Goal: Task Accomplishment & Management: Use online tool/utility

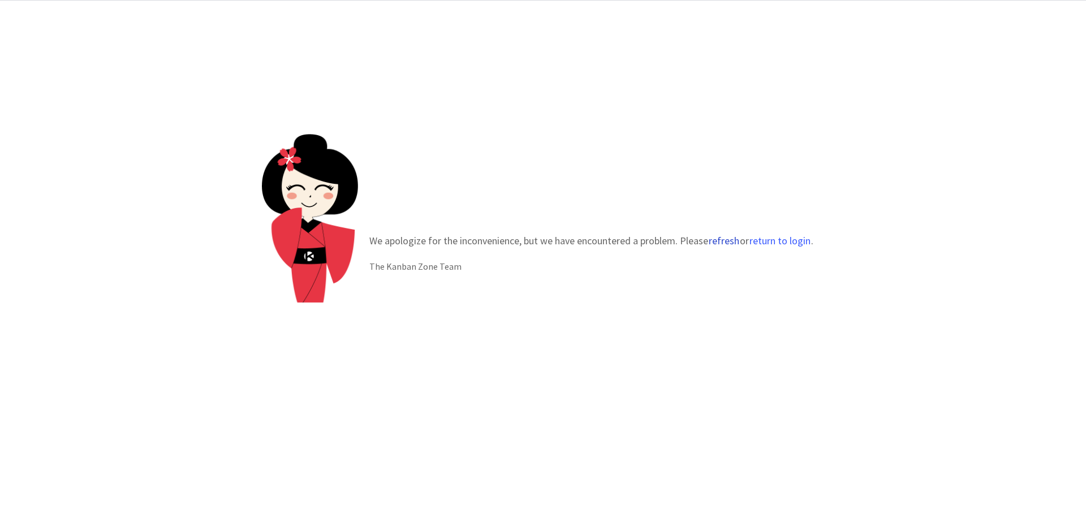
click at [717, 244] on button "refresh" at bounding box center [724, 240] width 32 height 11
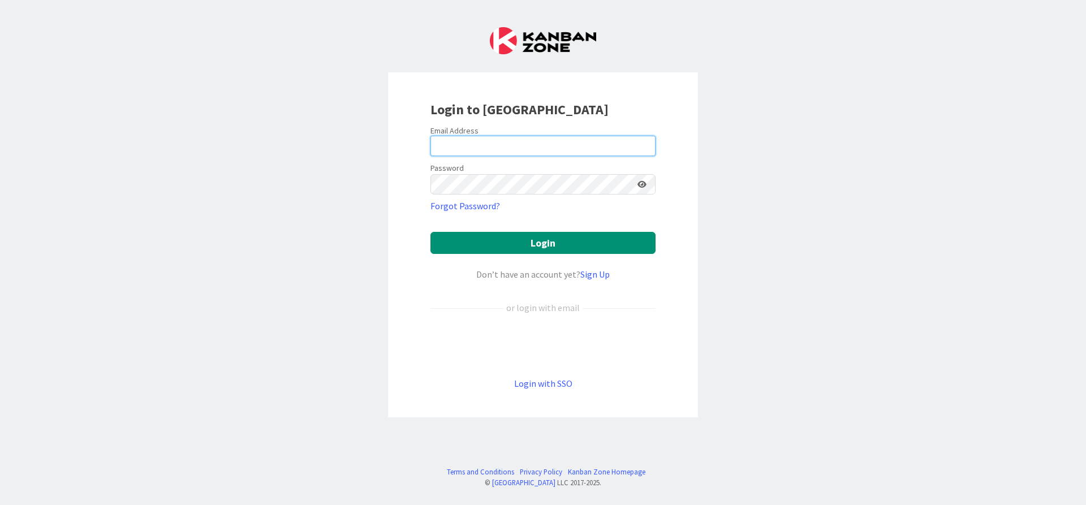
type input "mark@cplrlaw.com"
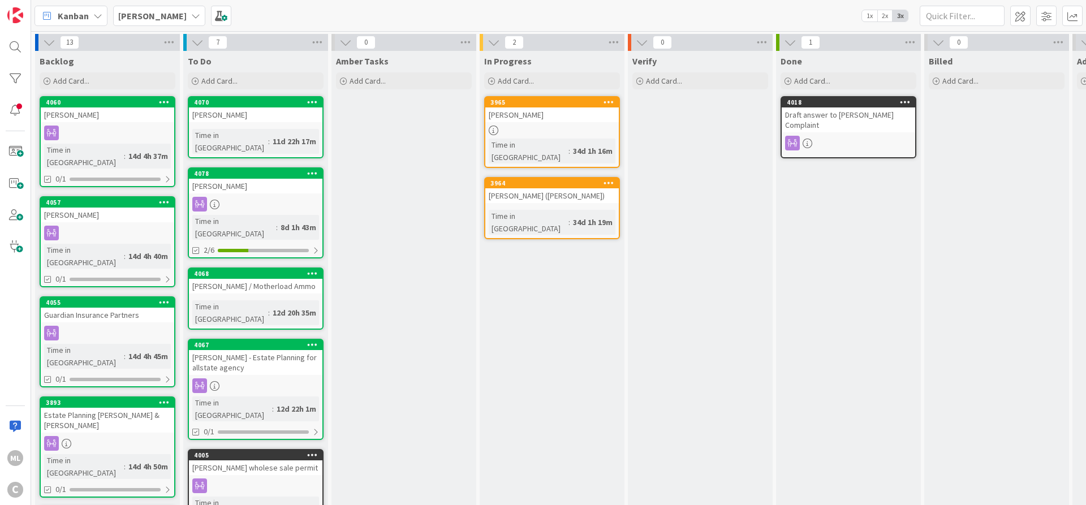
click at [167, 15] on b "Lee Mangum" at bounding box center [152, 15] width 68 height 11
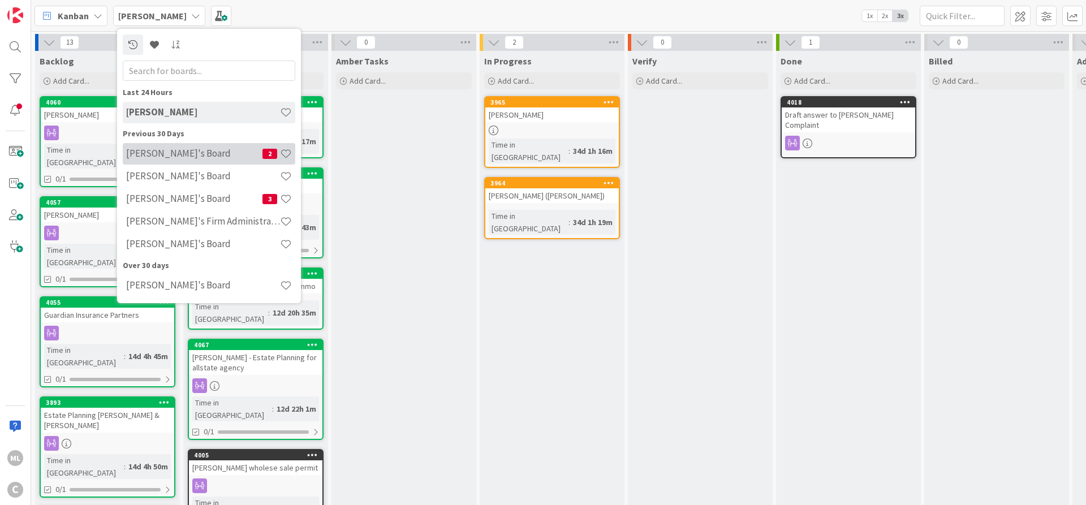
click at [162, 154] on h4 "Mark's Board" at bounding box center [194, 153] width 136 height 11
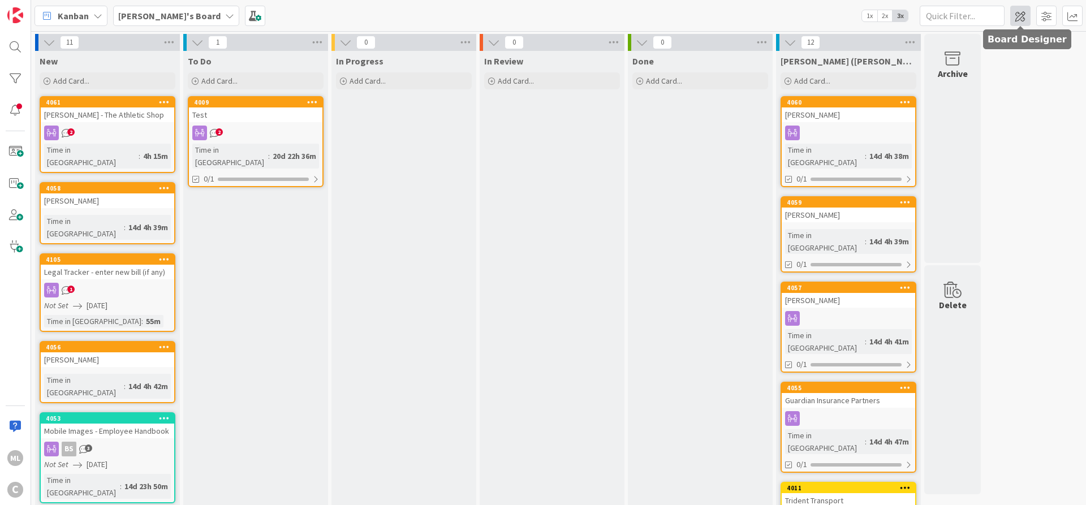
click at [1019, 16] on span at bounding box center [1021, 16] width 20 height 20
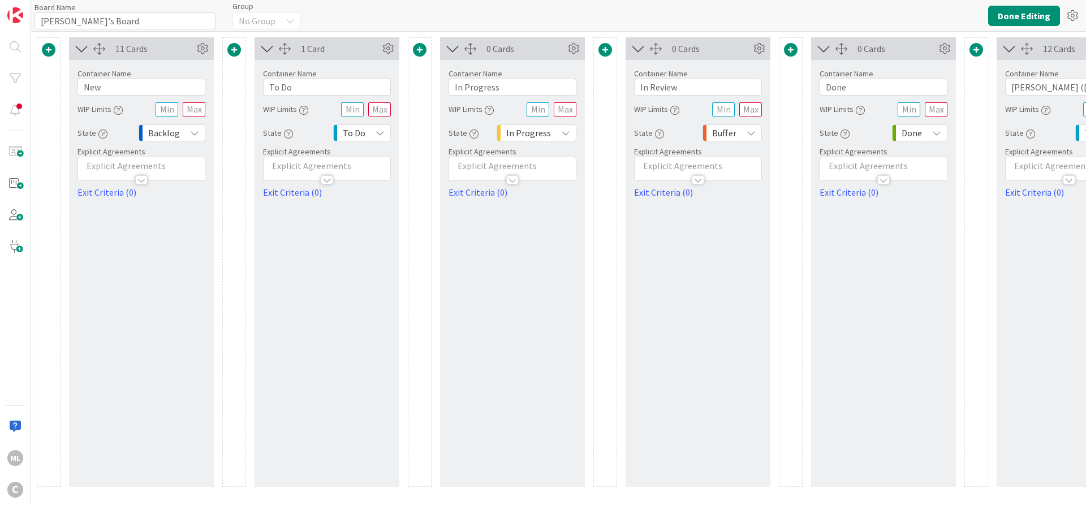
click at [417, 47] on span at bounding box center [420, 50] width 14 height 14
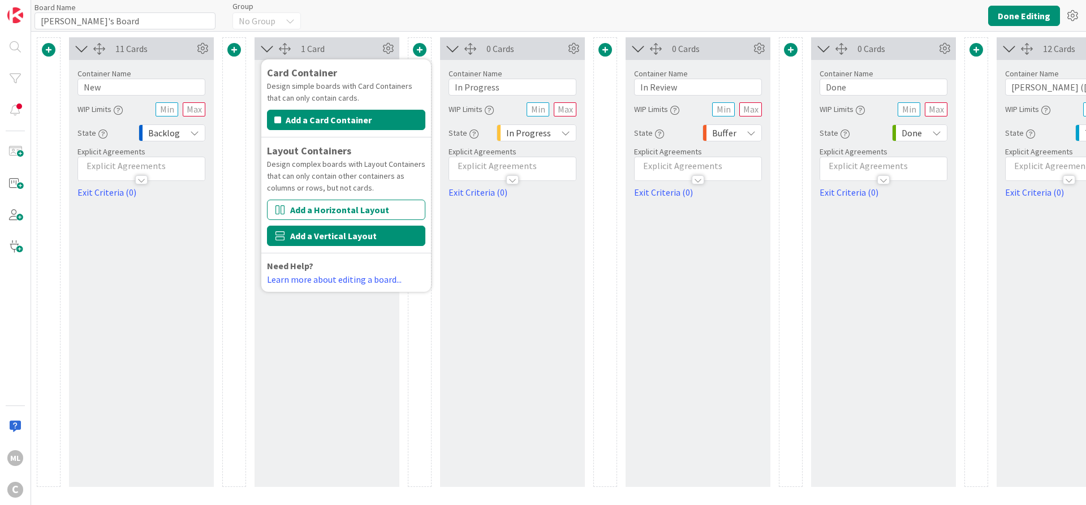
click at [334, 244] on button "Add a Vertical Layout" at bounding box center [346, 236] width 158 height 20
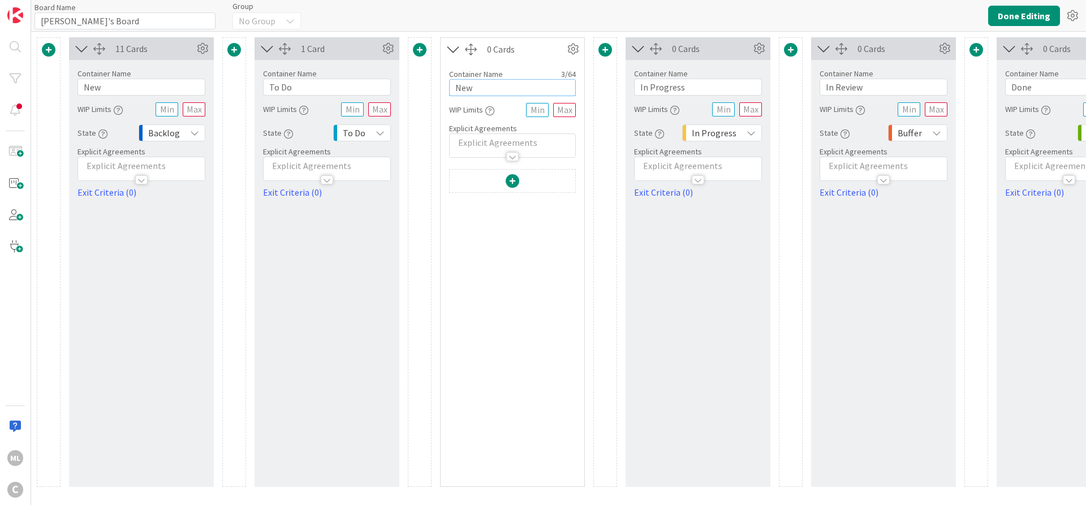
click at [495, 80] on input "New" at bounding box center [512, 87] width 127 height 17
click at [470, 87] on input "New" at bounding box center [512, 87] width 127 height 17
click at [488, 112] on icon "button" at bounding box center [489, 110] width 9 height 9
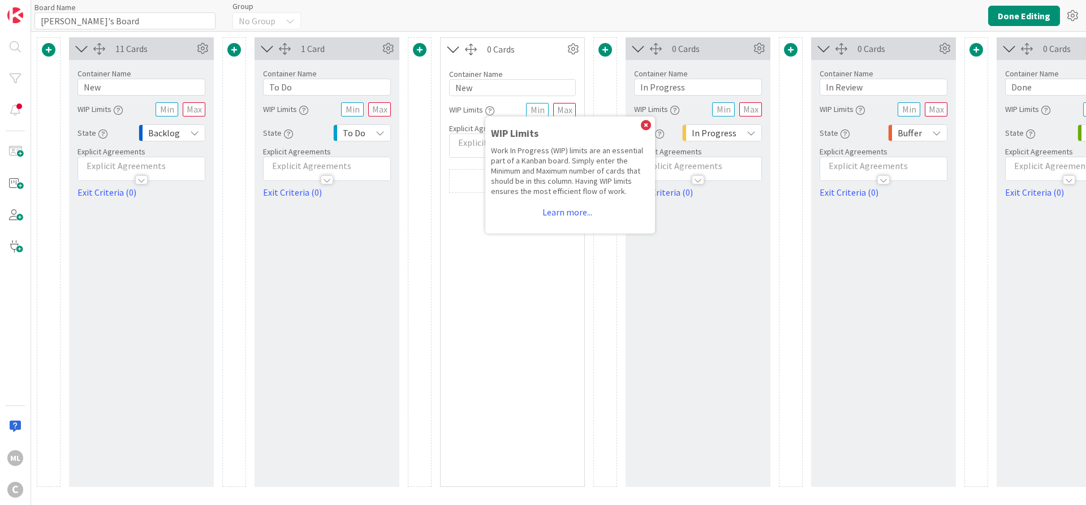
click at [471, 113] on div "WIP Limits WIP Limits Work In Progress (WIP) limits are an essential part of a …" at bounding box center [471, 110] width 45 height 20
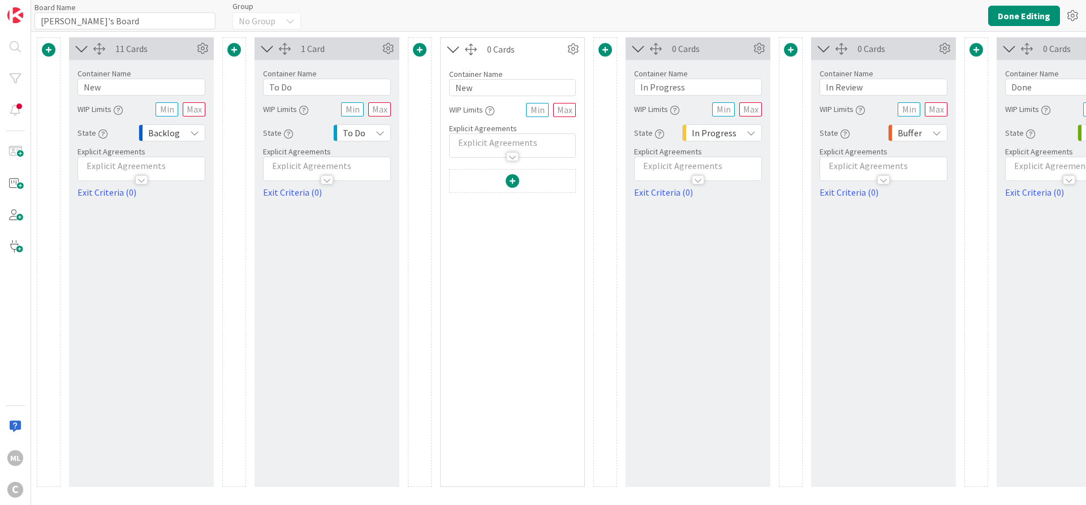
click at [512, 157] on div at bounding box center [512, 156] width 12 height 9
click at [572, 51] on icon at bounding box center [573, 49] width 17 height 17
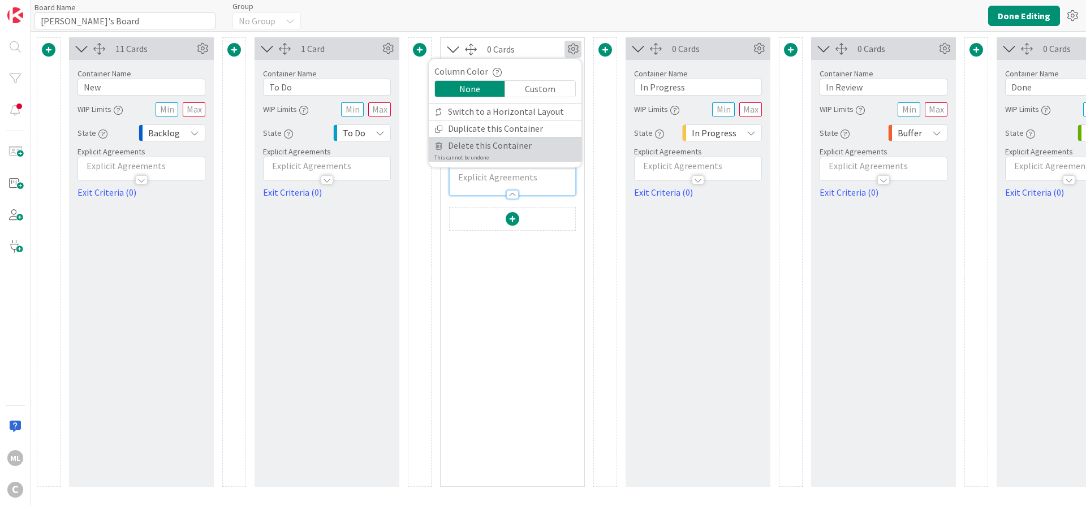
click at [497, 145] on span "Delete this Container" at bounding box center [490, 145] width 84 height 16
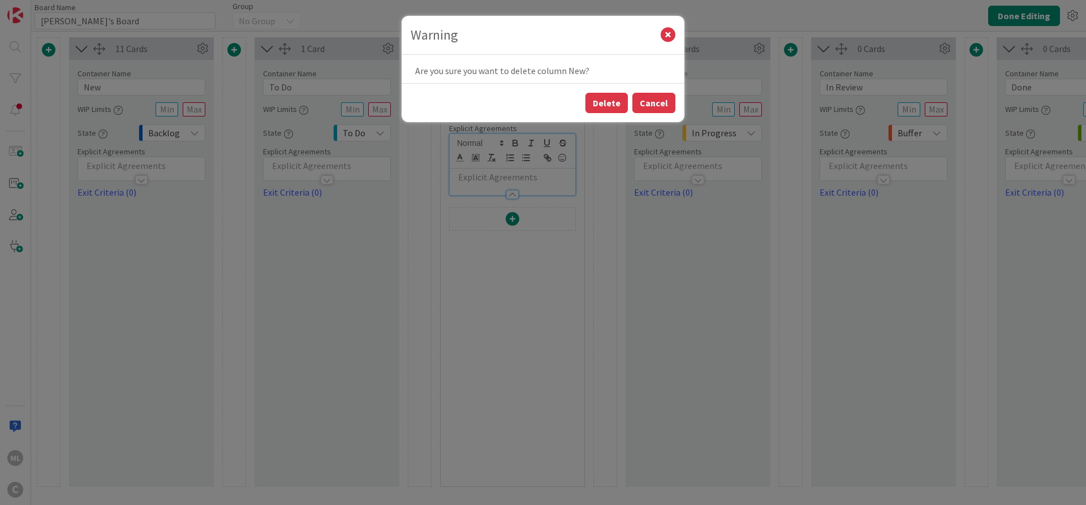
click at [664, 110] on button "Cancel" at bounding box center [654, 103] width 43 height 20
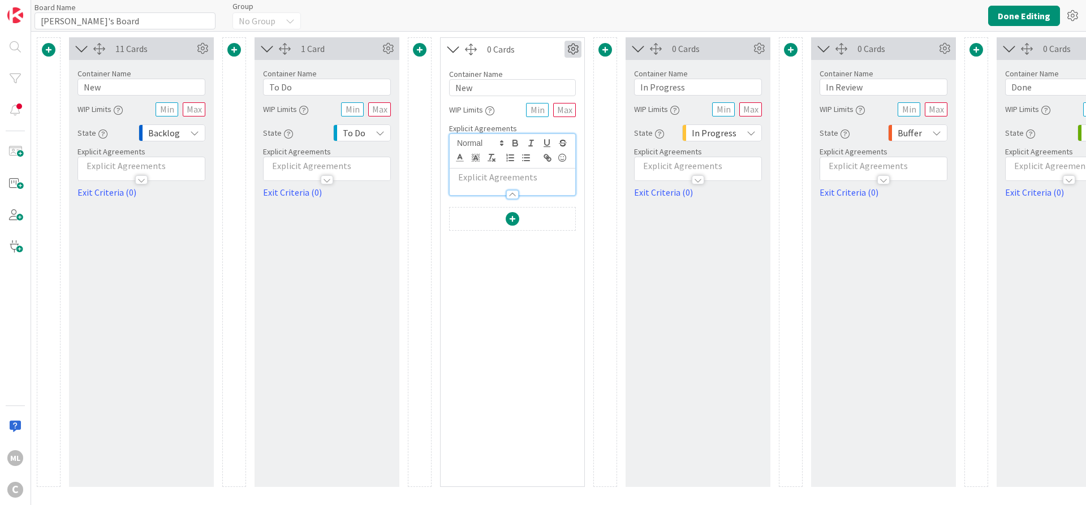
click at [574, 50] on icon at bounding box center [573, 49] width 17 height 17
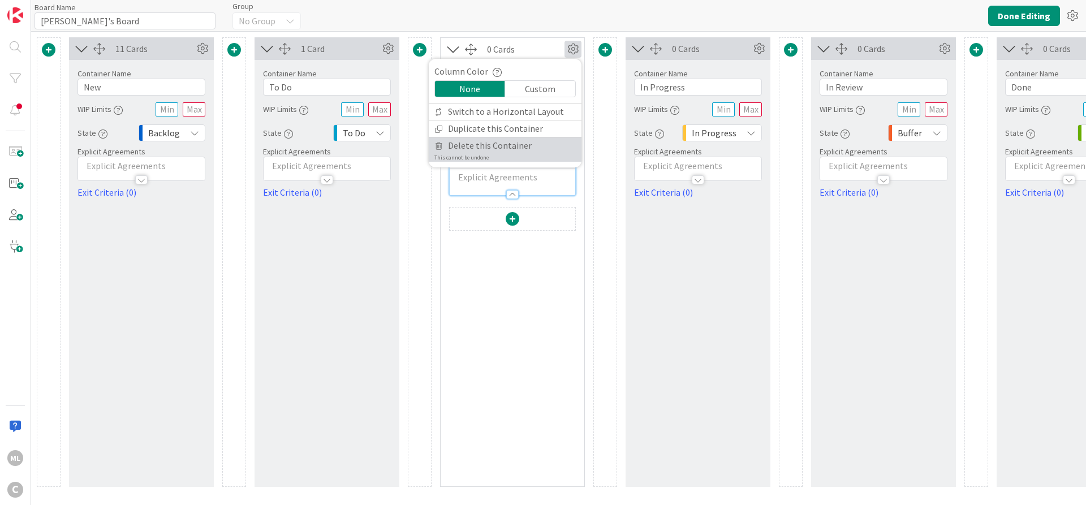
click at [478, 145] on span "Delete this Container" at bounding box center [490, 145] width 84 height 16
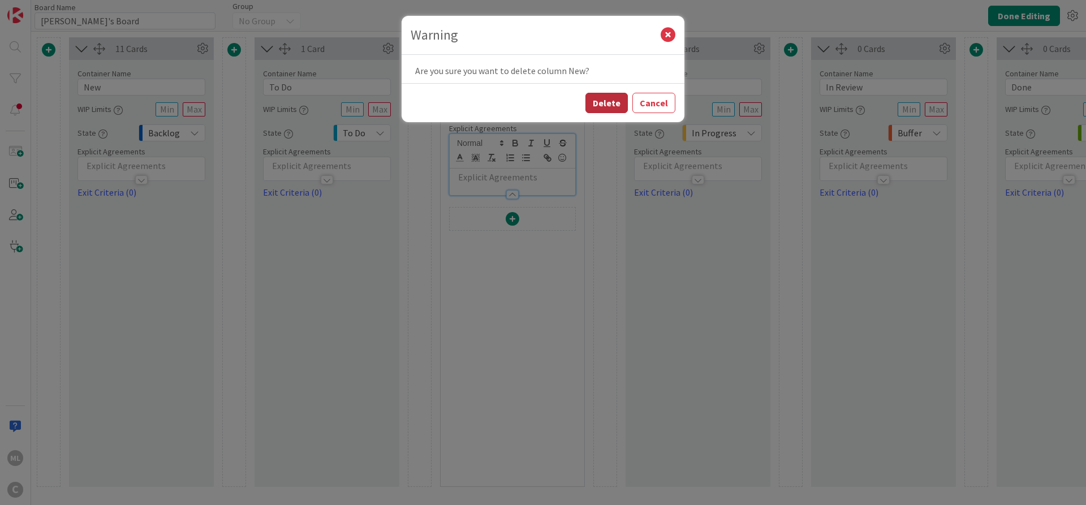
click at [617, 106] on button "Delete" at bounding box center [607, 103] width 42 height 20
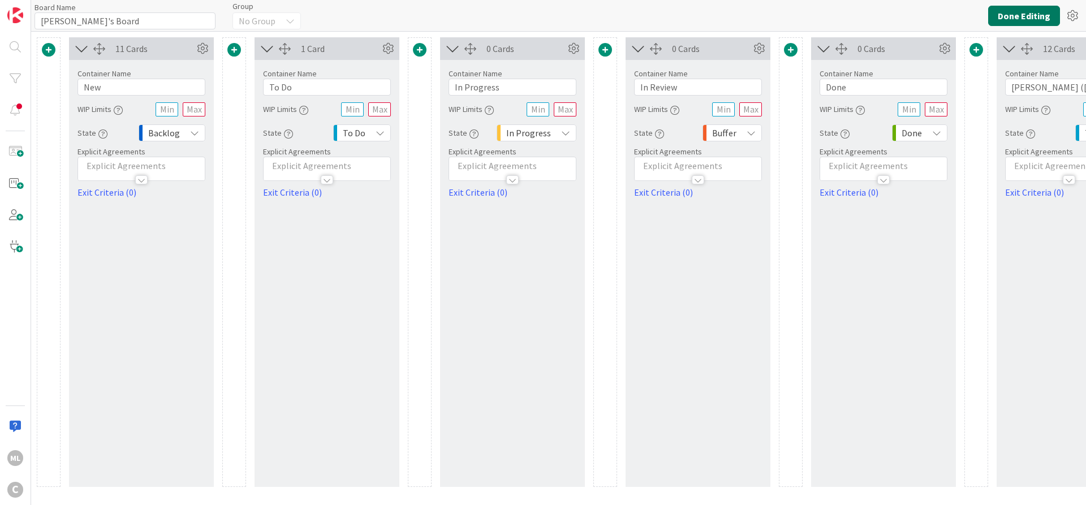
click at [1001, 16] on button "Done Editing" at bounding box center [1025, 16] width 72 height 20
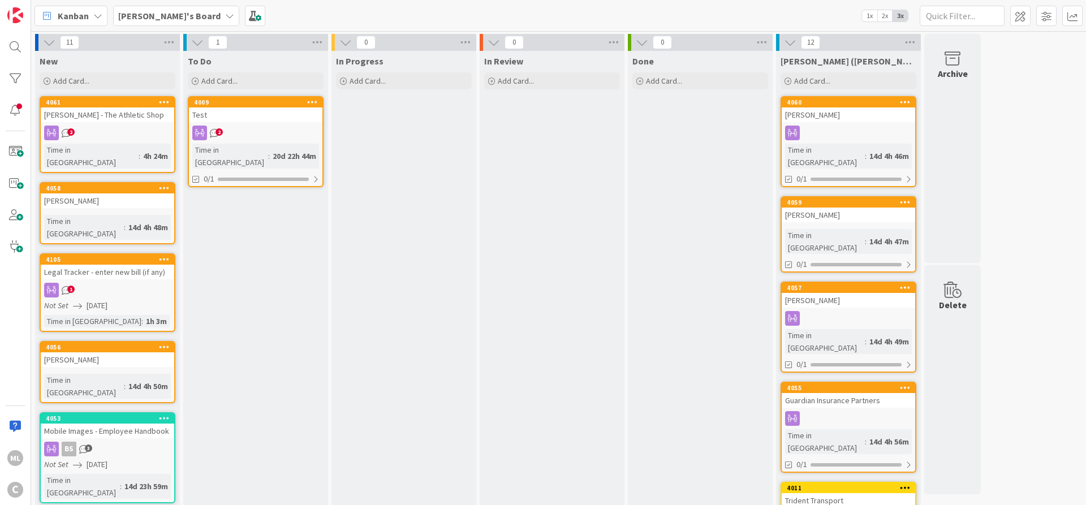
click at [147, 12] on b "[PERSON_NAME]'s Board" at bounding box center [169, 15] width 102 height 11
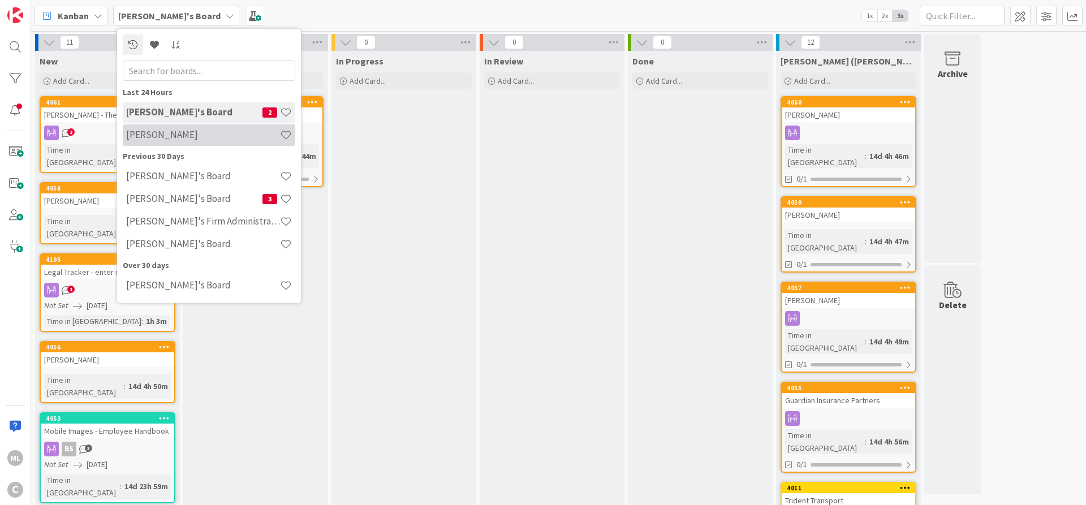
click at [154, 137] on h4 "[PERSON_NAME]" at bounding box center [203, 134] width 154 height 11
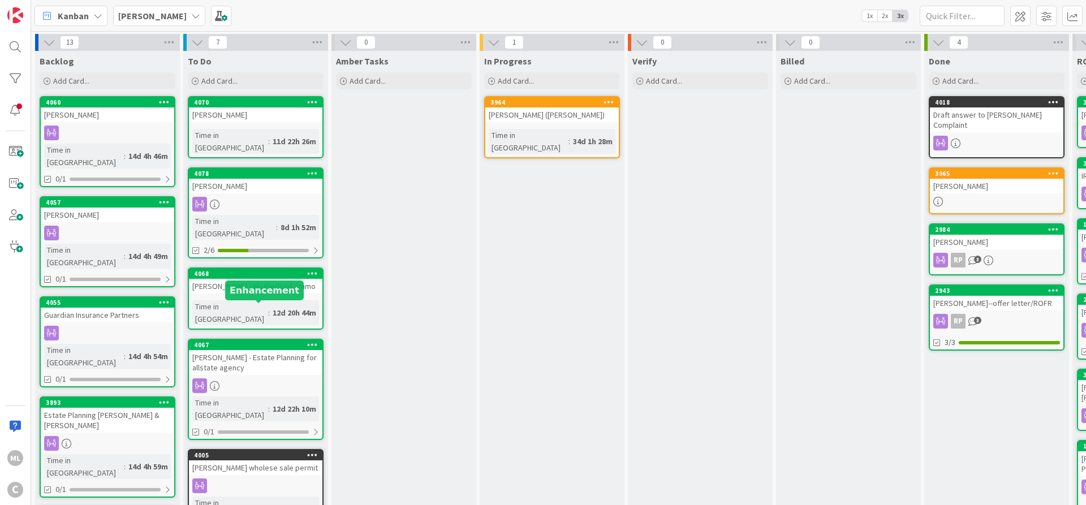
click at [250, 341] on div "4067" at bounding box center [258, 345] width 128 height 8
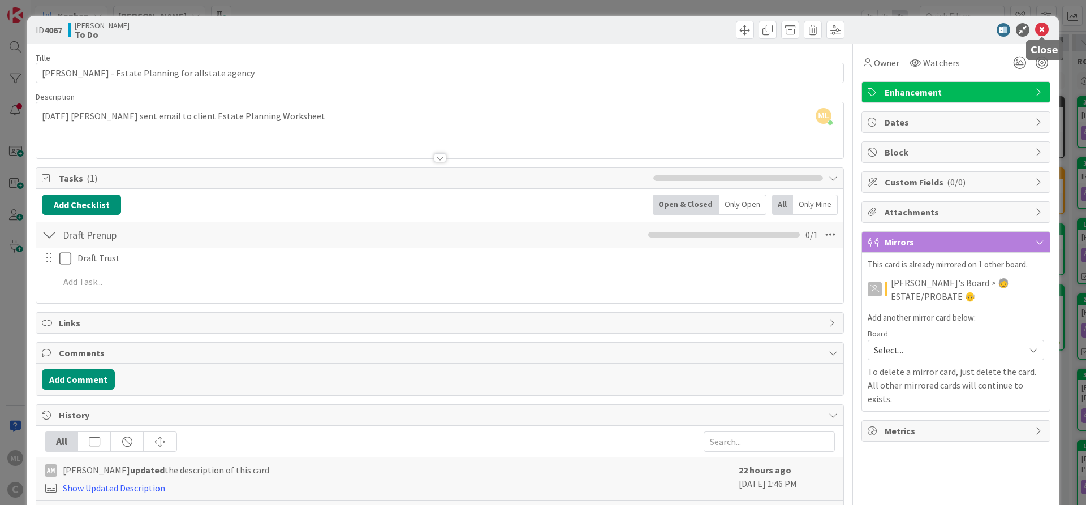
click at [1041, 26] on icon at bounding box center [1042, 30] width 14 height 14
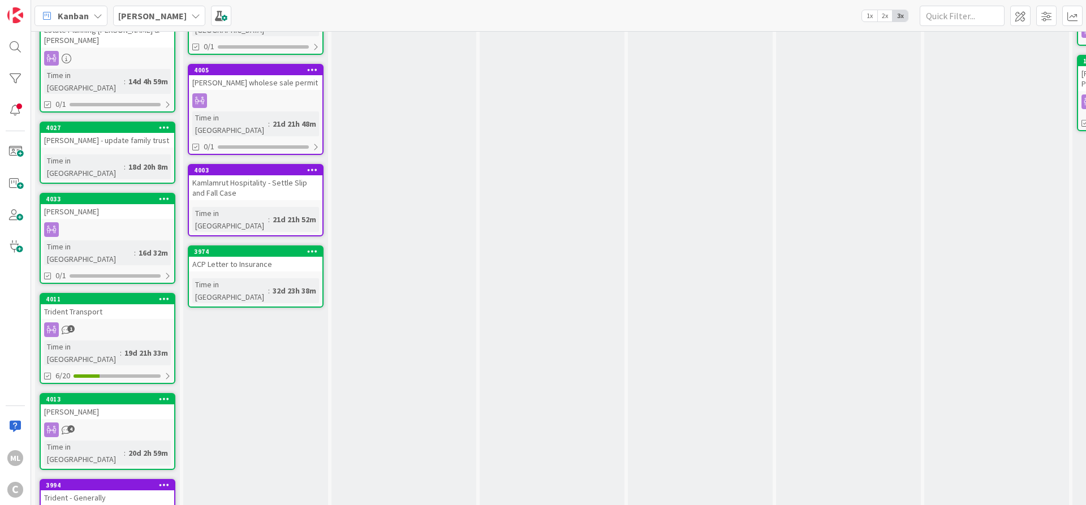
scroll to position [449, 0]
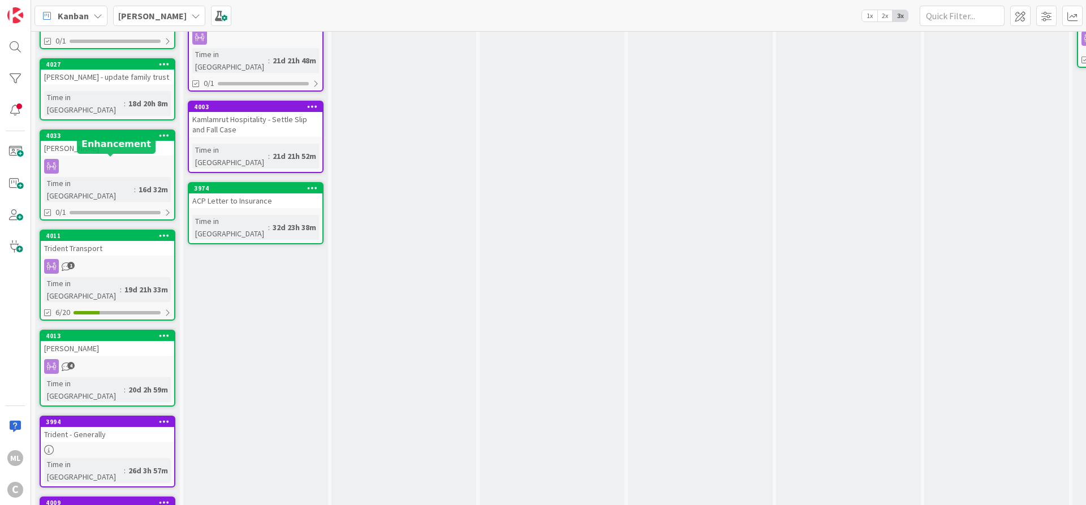
click at [95, 232] on div "4011" at bounding box center [110, 236] width 128 height 8
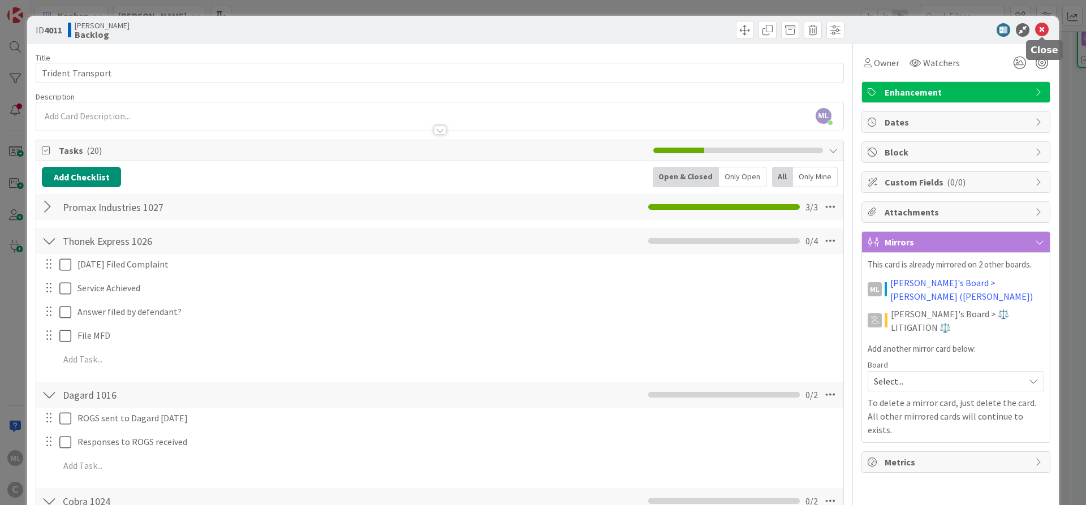
click at [1045, 27] on icon at bounding box center [1042, 30] width 14 height 14
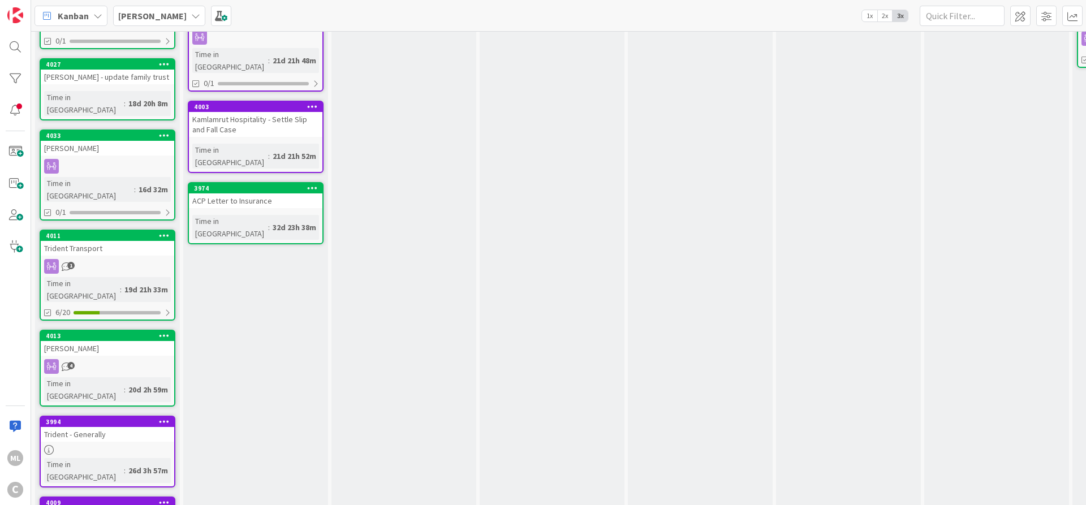
scroll to position [41, 0]
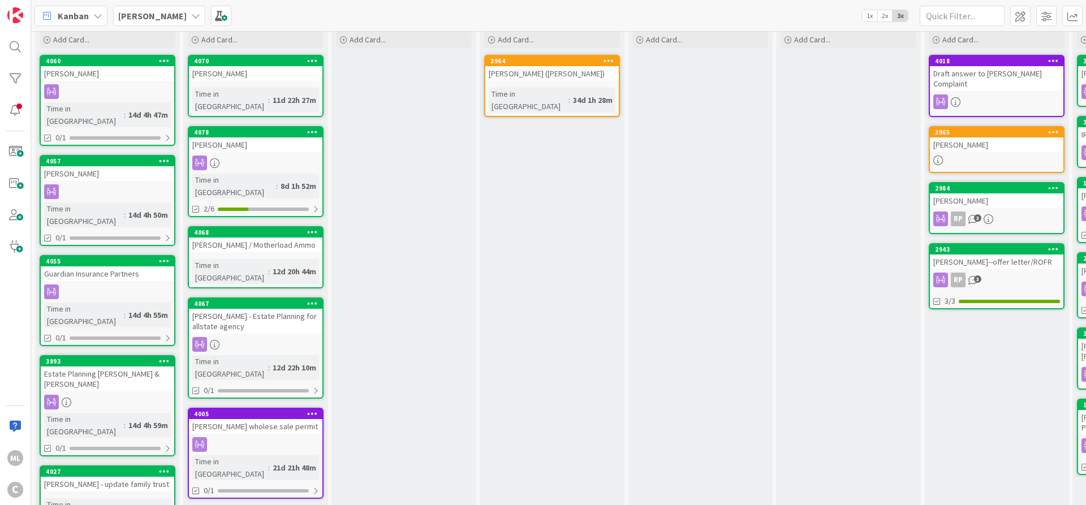
click at [988, 74] on div "Draft answer to Scott Donahue Complaint" at bounding box center [997, 78] width 134 height 25
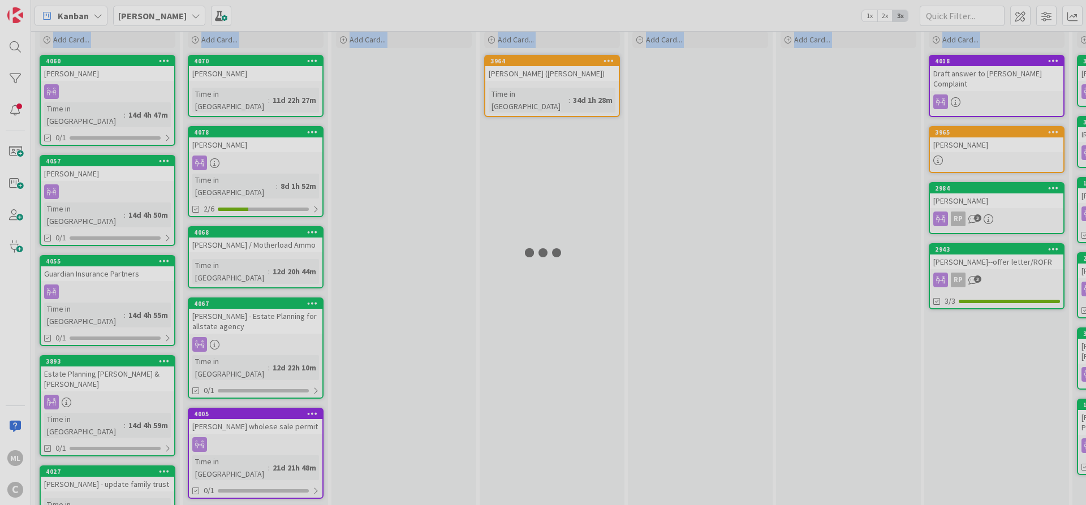
click at [988, 74] on div at bounding box center [543, 252] width 1086 height 505
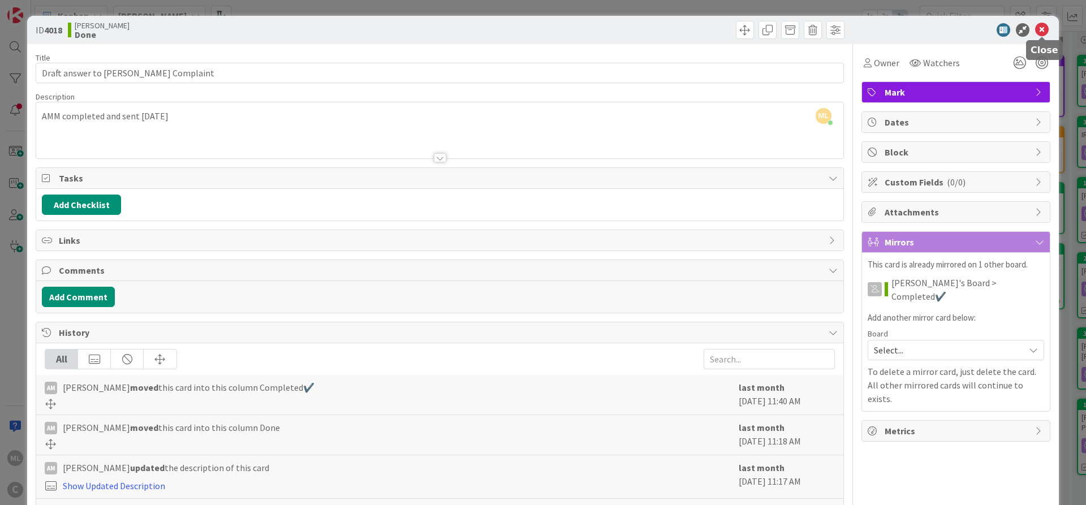
click at [1042, 28] on icon at bounding box center [1042, 30] width 14 height 14
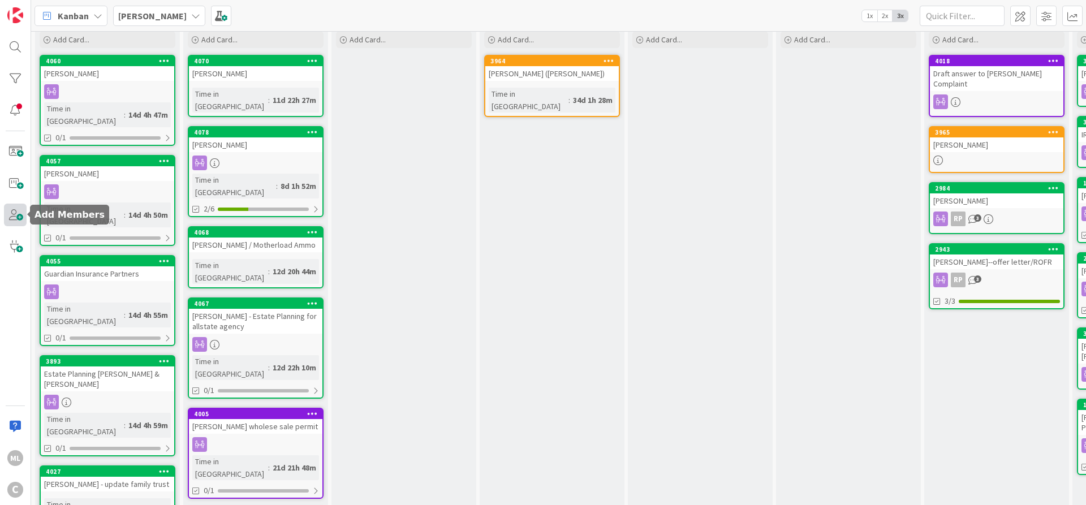
click at [20, 220] on span at bounding box center [15, 215] width 23 height 23
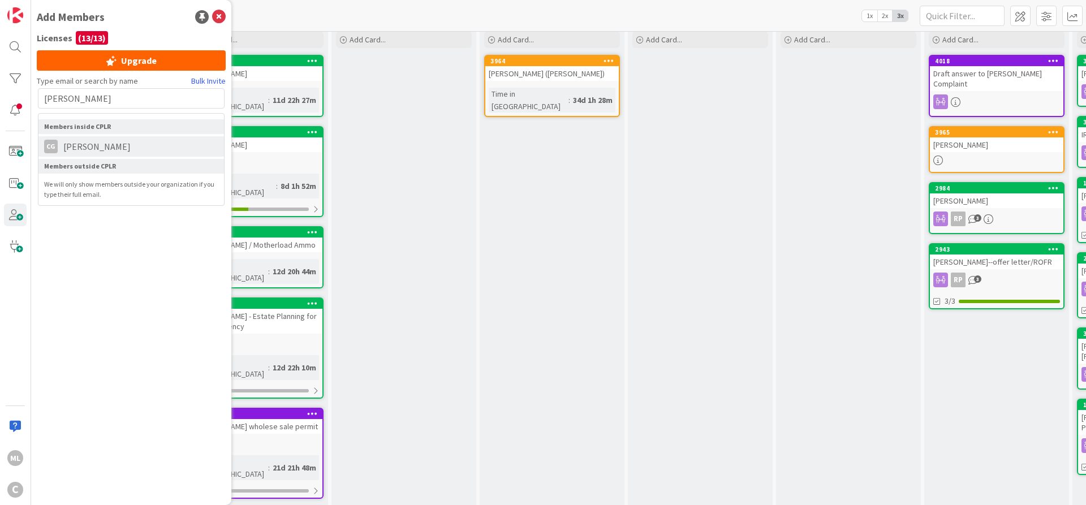
type input "chris"
click at [87, 149] on span "[PERSON_NAME]" at bounding box center [97, 147] width 79 height 14
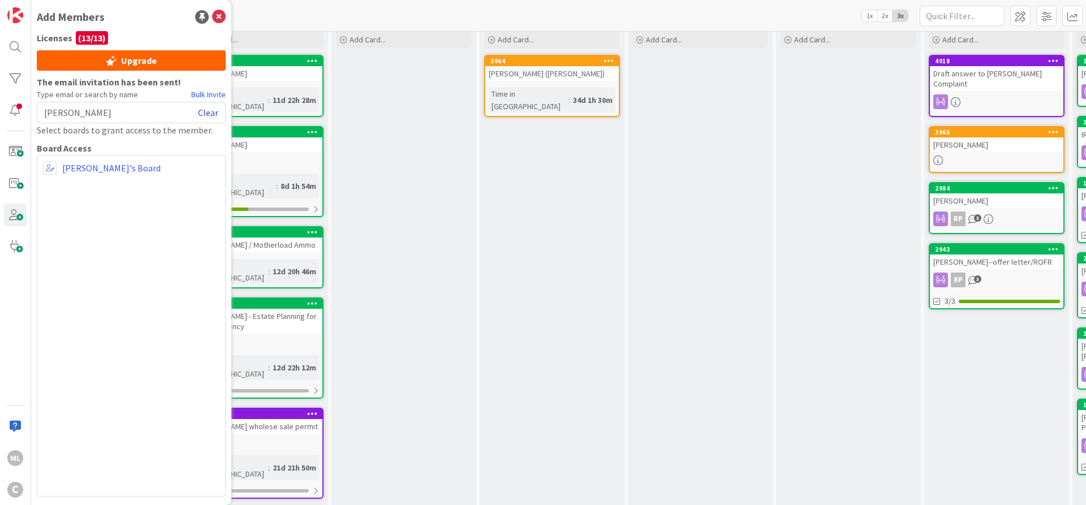
click at [214, 115] on link "Clear" at bounding box center [208, 113] width 20 height 14
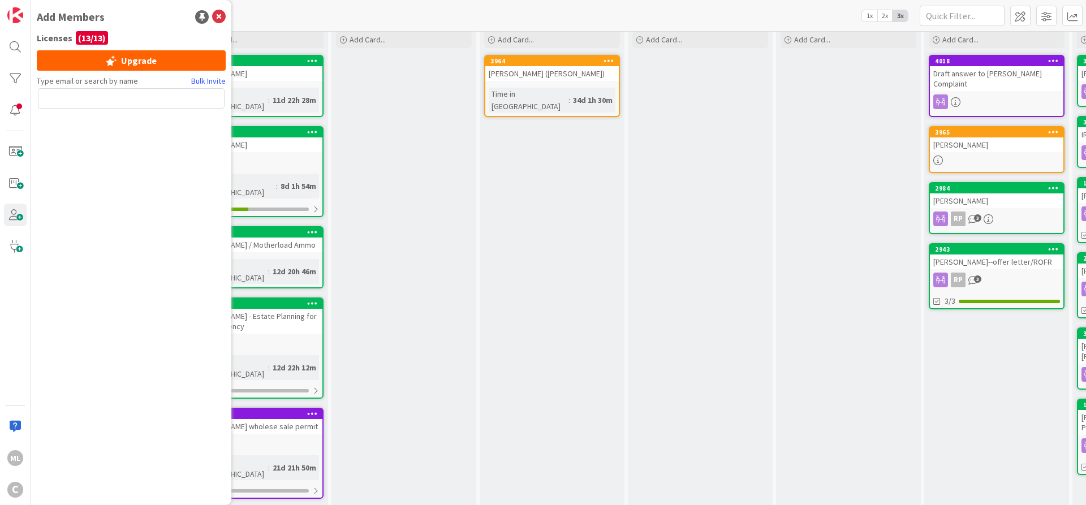
drag, startPoint x: 98, startPoint y: 97, endPoint x: 115, endPoint y: 87, distance: 20.3
click at [98, 96] on input "text" at bounding box center [131, 98] width 187 height 20
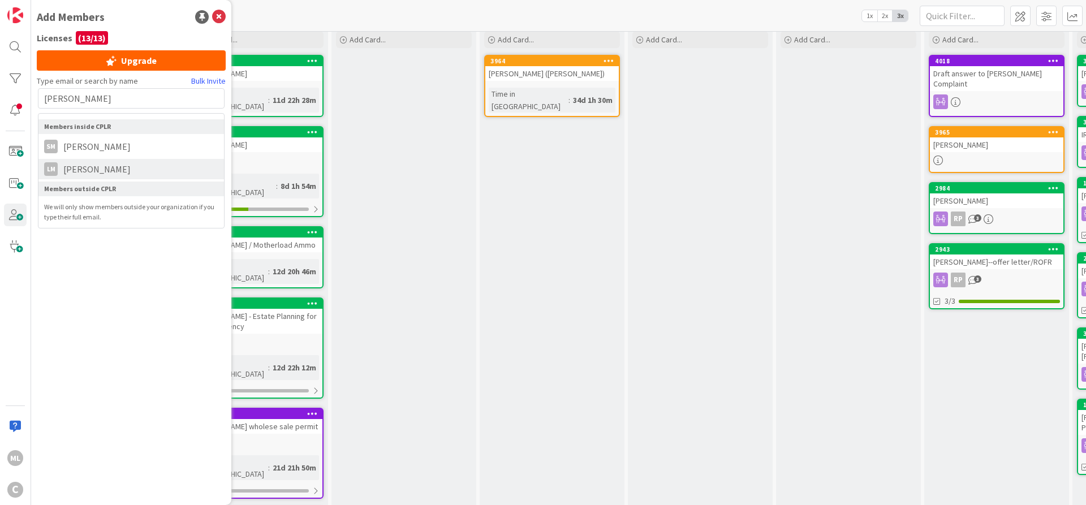
type input "lee man"
click at [92, 166] on span "[PERSON_NAME]" at bounding box center [97, 169] width 79 height 14
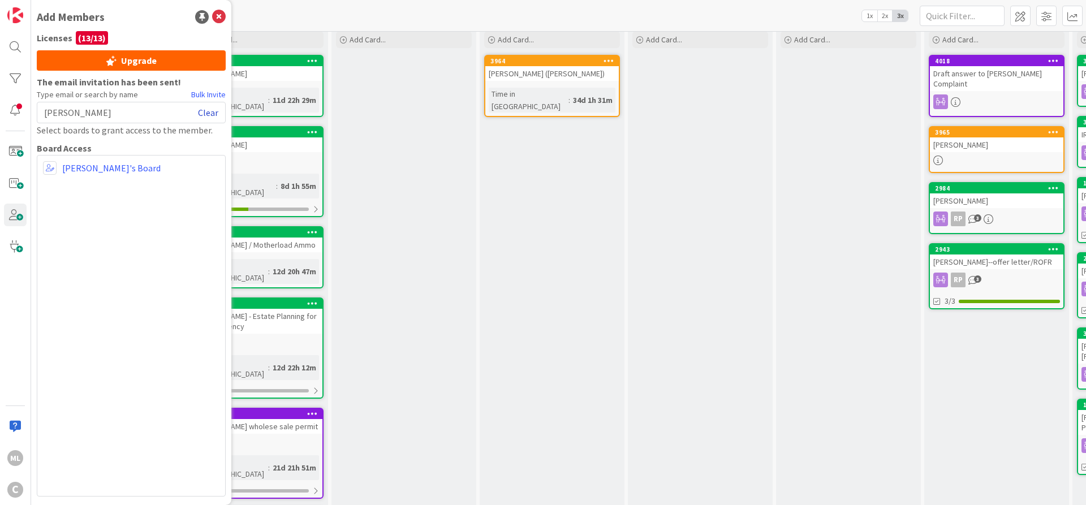
click at [213, 113] on link "Clear" at bounding box center [208, 113] width 20 height 14
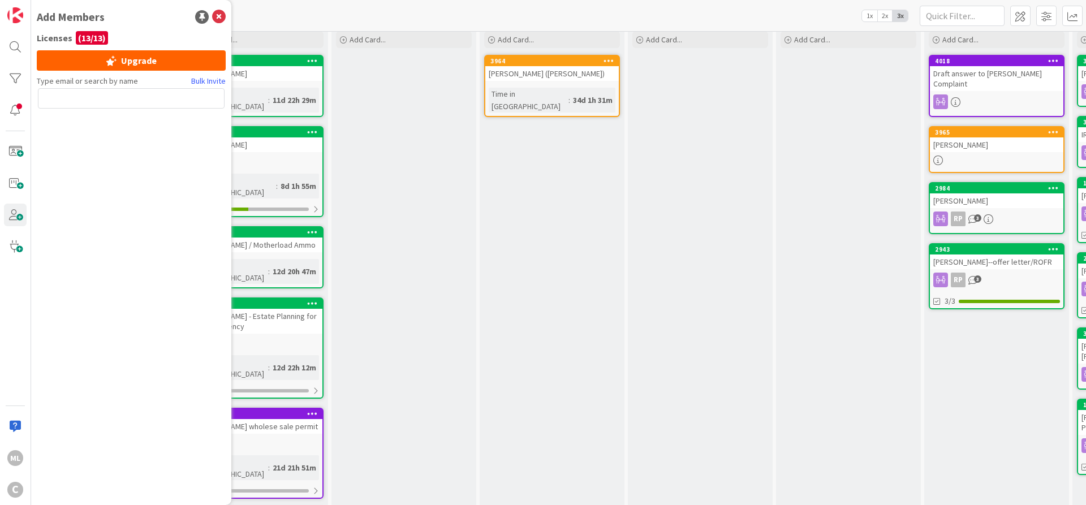
click at [122, 97] on input "text" at bounding box center [131, 98] width 187 height 20
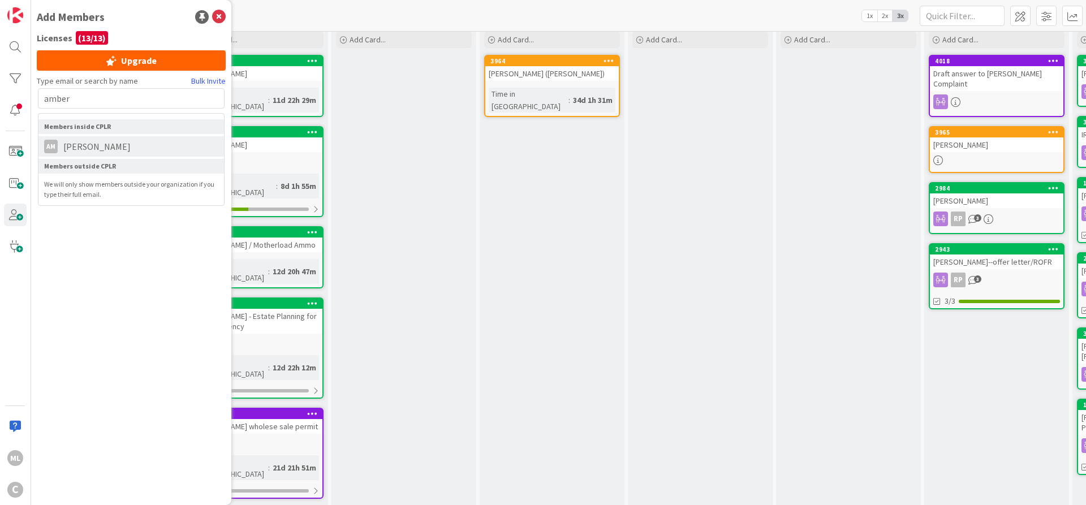
type input "amber"
click at [118, 149] on span "[PERSON_NAME]" at bounding box center [97, 147] width 79 height 14
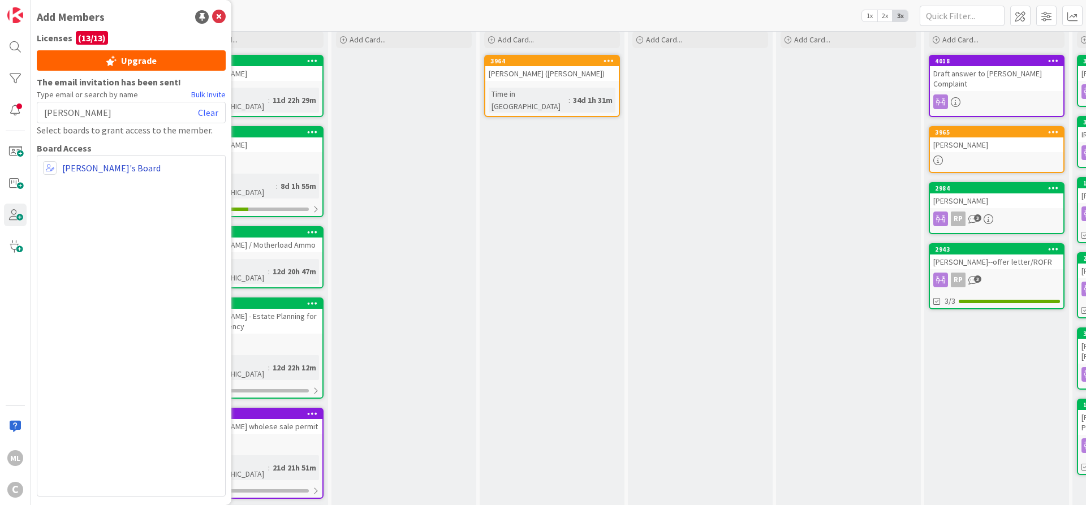
click at [93, 171] on link "[PERSON_NAME]'s Board" at bounding box center [111, 168] width 98 height 14
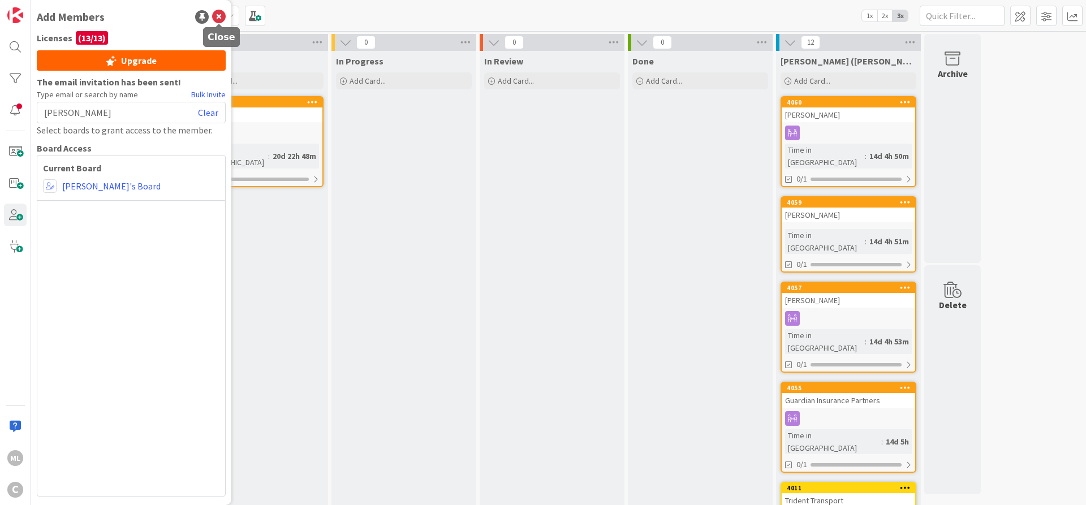
click at [222, 17] on icon at bounding box center [219, 17] width 14 height 14
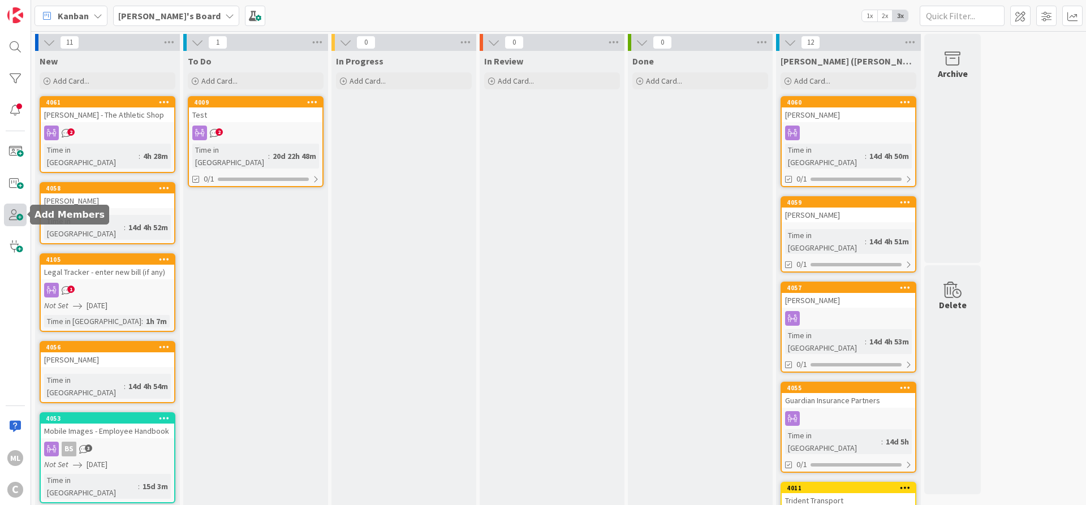
click at [20, 211] on span at bounding box center [15, 215] width 23 height 23
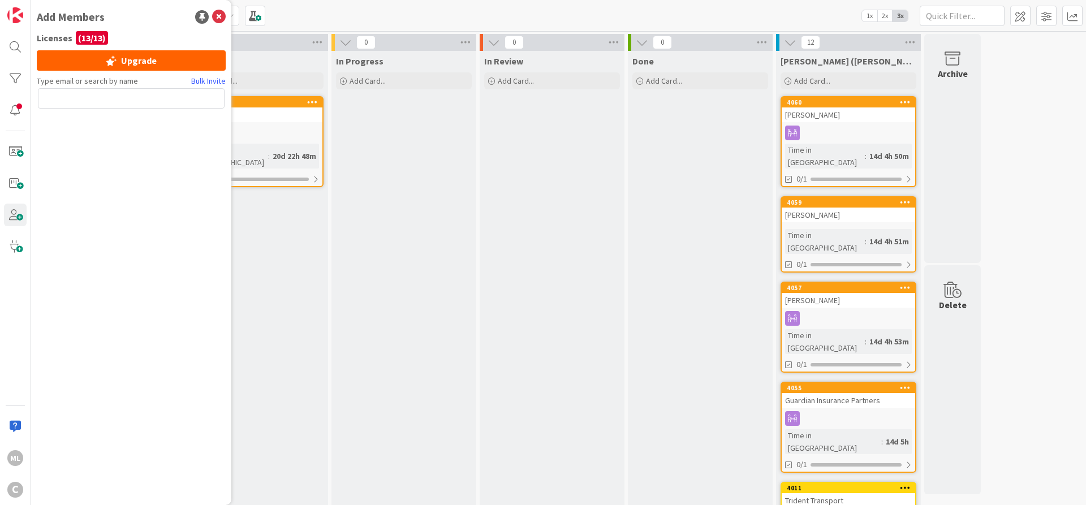
click at [140, 97] on input "text" at bounding box center [131, 98] width 187 height 20
type input "a"
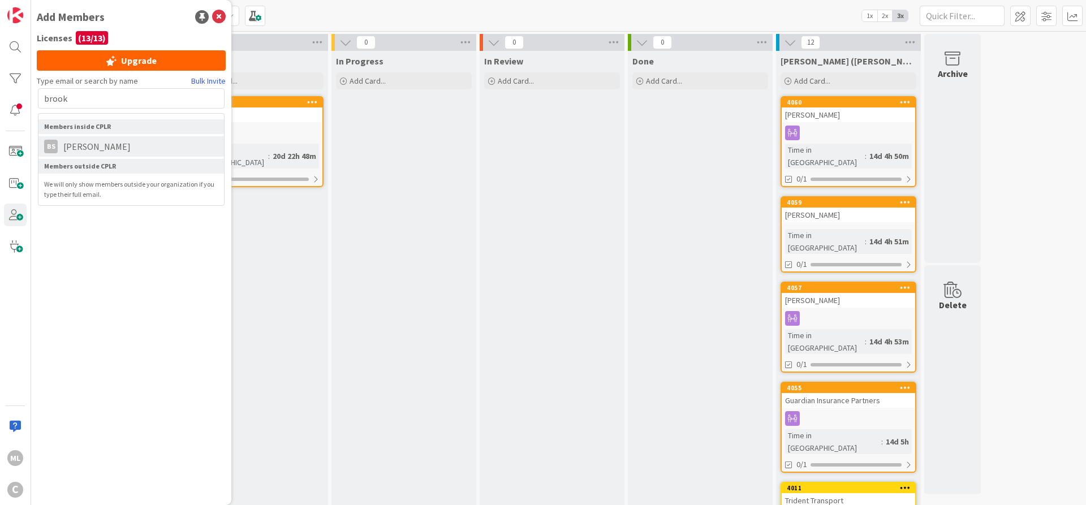
type input "brook"
click at [98, 148] on span "[PERSON_NAME]" at bounding box center [97, 147] width 79 height 14
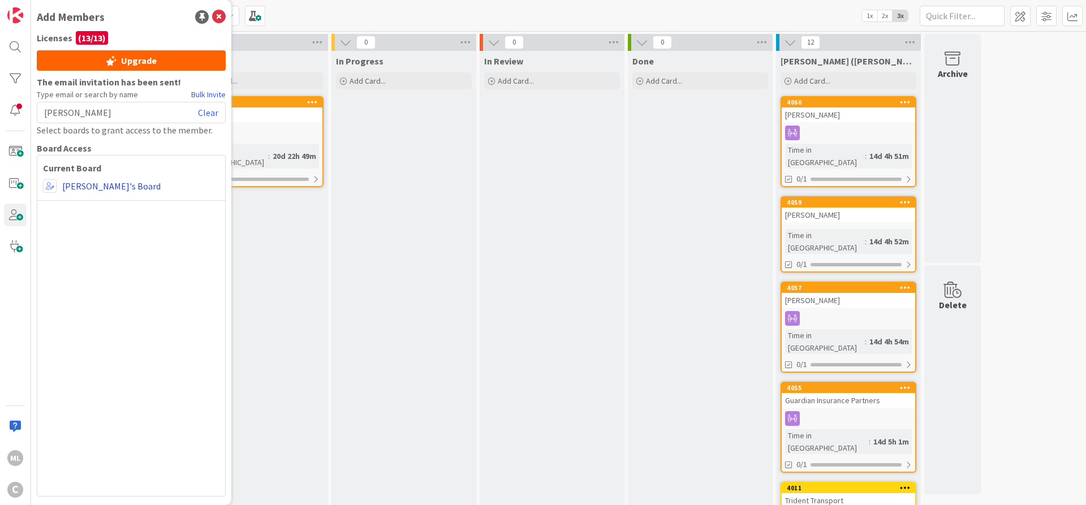
click at [93, 184] on link "[PERSON_NAME]'s Board" at bounding box center [111, 186] width 98 height 14
click at [96, 184] on link "[PERSON_NAME]'s Board" at bounding box center [111, 186] width 98 height 14
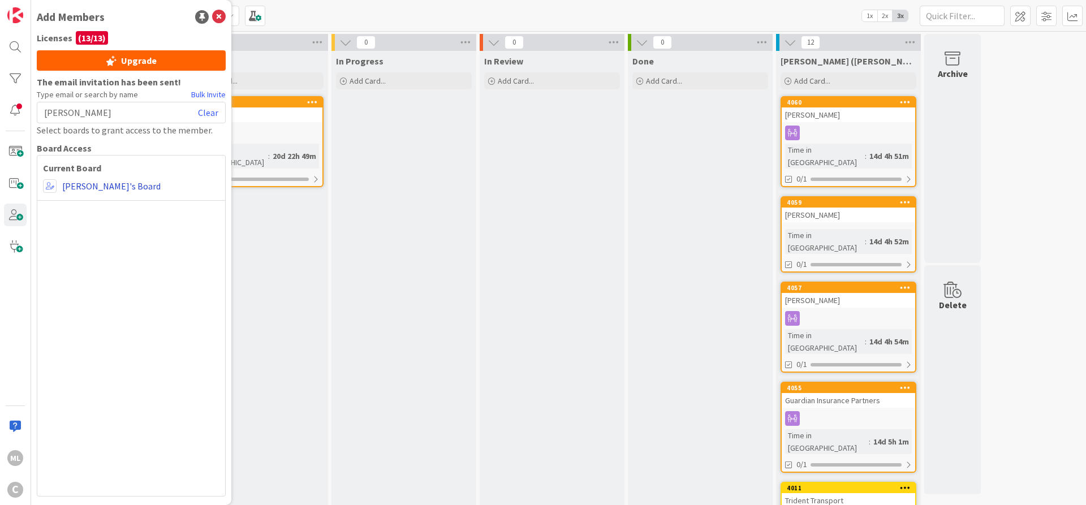
click at [96, 184] on link "[PERSON_NAME]'s Board" at bounding box center [111, 186] width 98 height 14
click at [150, 296] on div "Current Board Mark's Board" at bounding box center [131, 326] width 189 height 342
click at [218, 16] on icon at bounding box center [219, 17] width 14 height 14
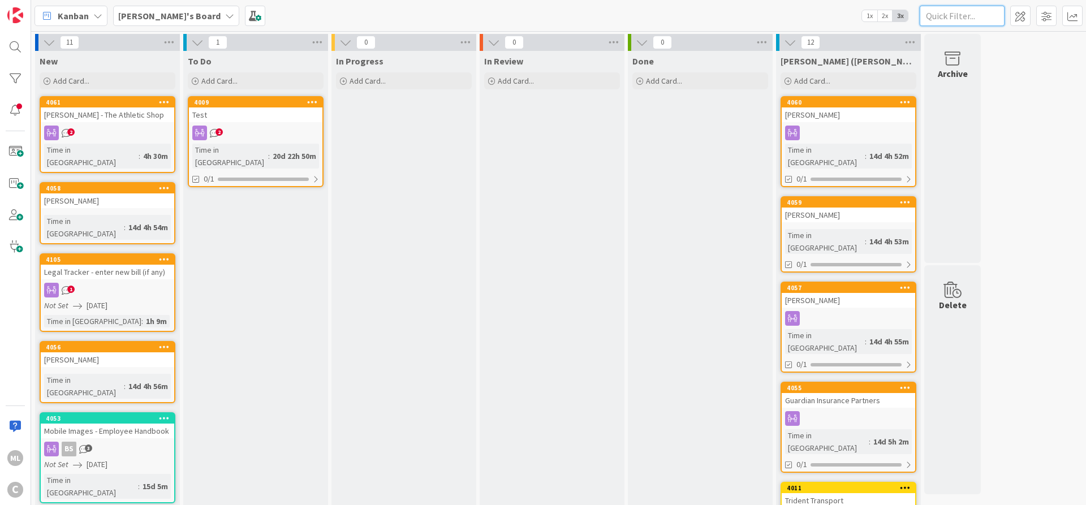
click at [950, 13] on input "text" at bounding box center [962, 16] width 85 height 20
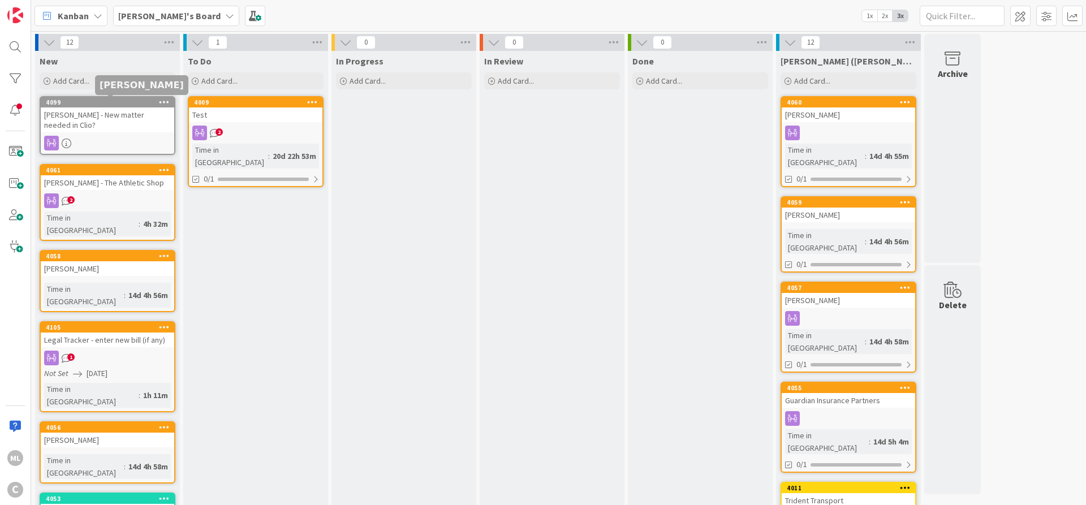
click at [110, 104] on div "4099" at bounding box center [110, 102] width 128 height 8
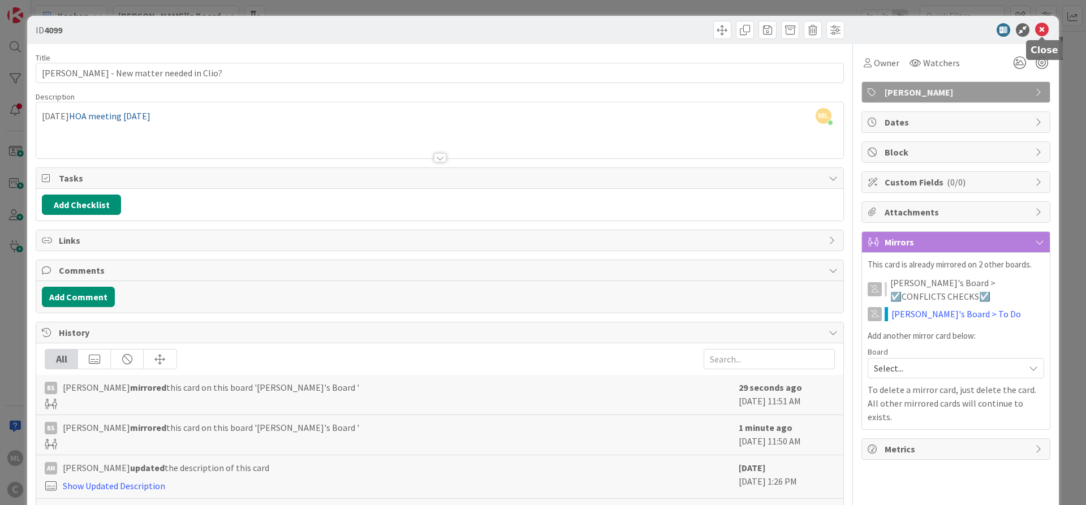
click at [1039, 30] on icon at bounding box center [1042, 30] width 14 height 14
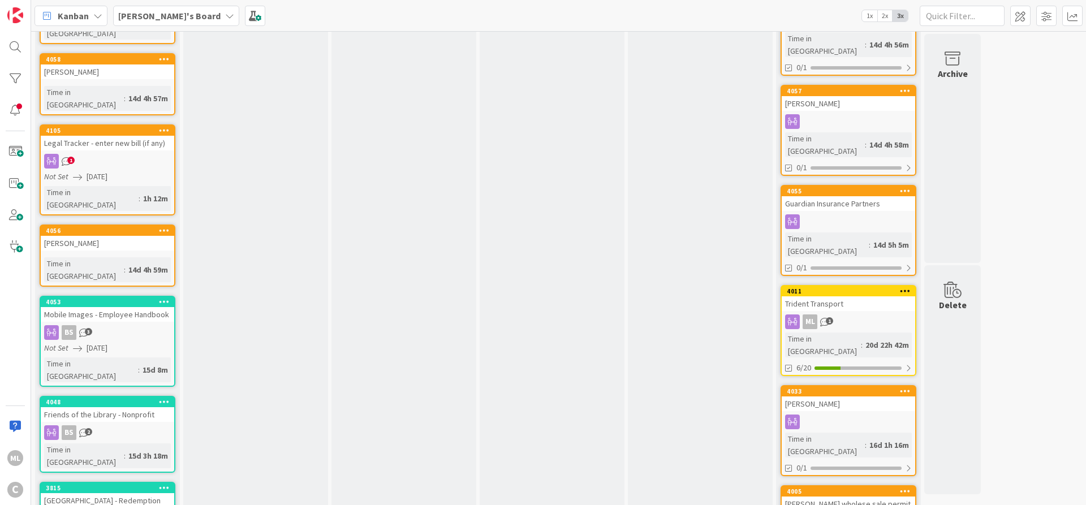
scroll to position [204, 0]
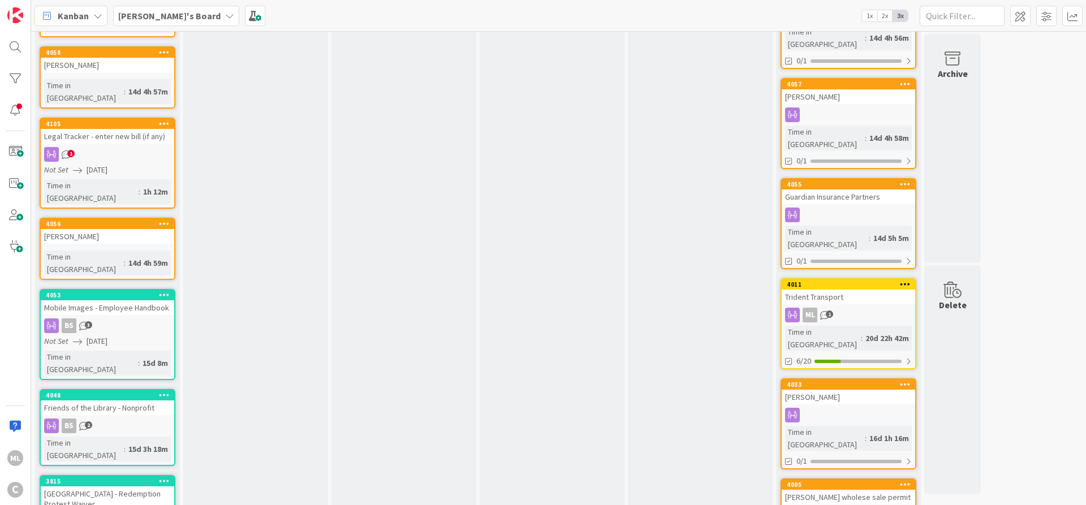
click at [843, 290] on div "Trident Transport" at bounding box center [849, 297] width 134 height 15
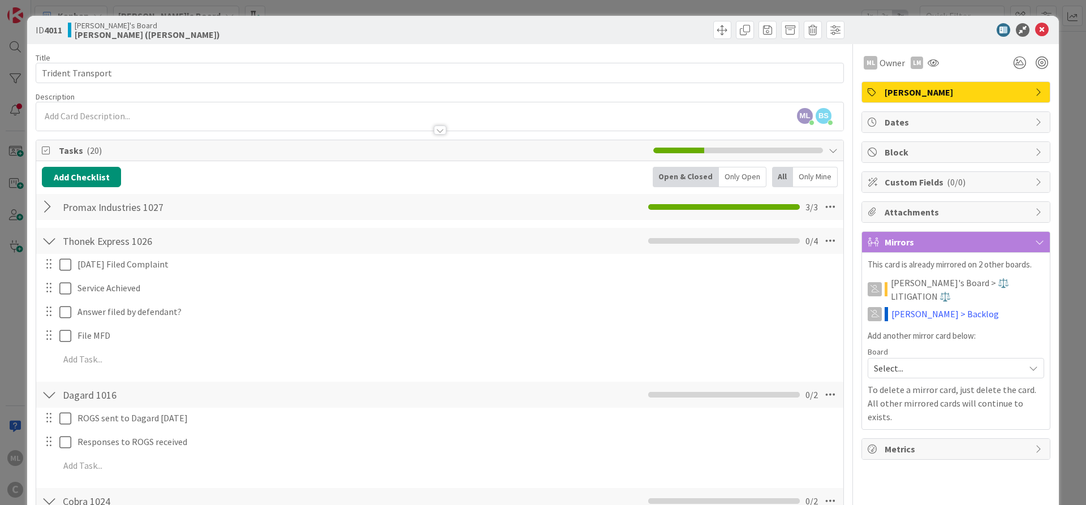
click at [47, 212] on div at bounding box center [49, 207] width 15 height 20
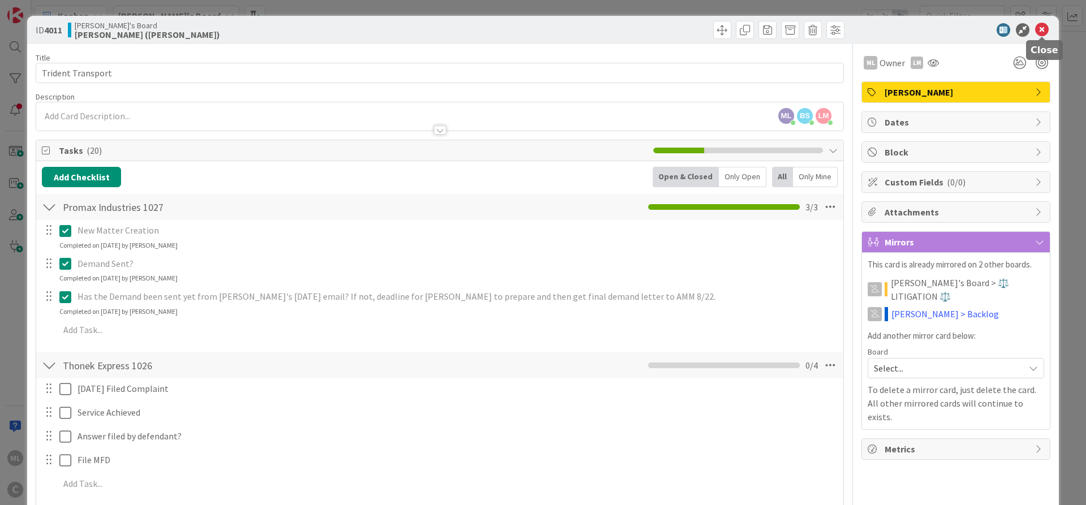
click at [1039, 30] on icon at bounding box center [1042, 30] width 14 height 14
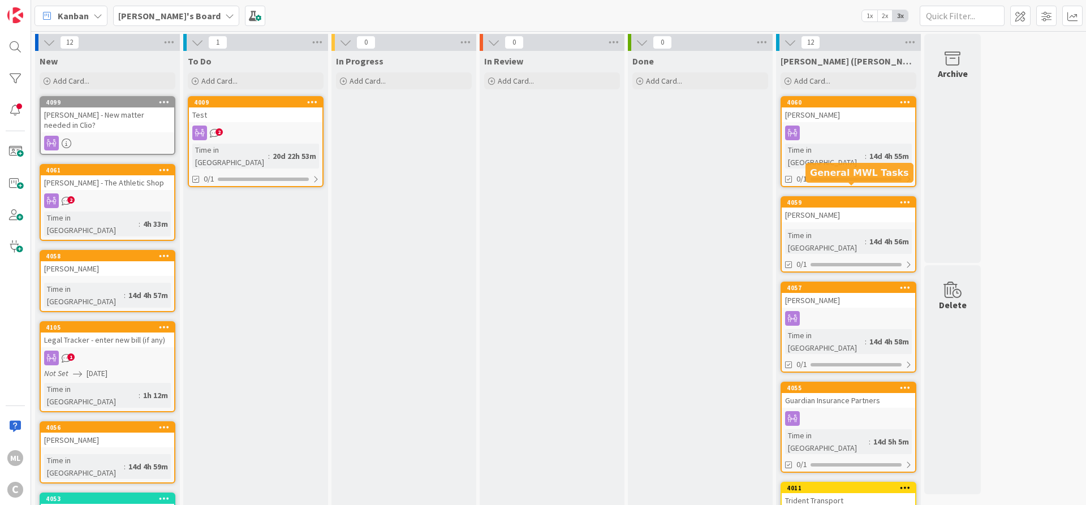
click at [852, 199] on div "4059" at bounding box center [851, 203] width 128 height 8
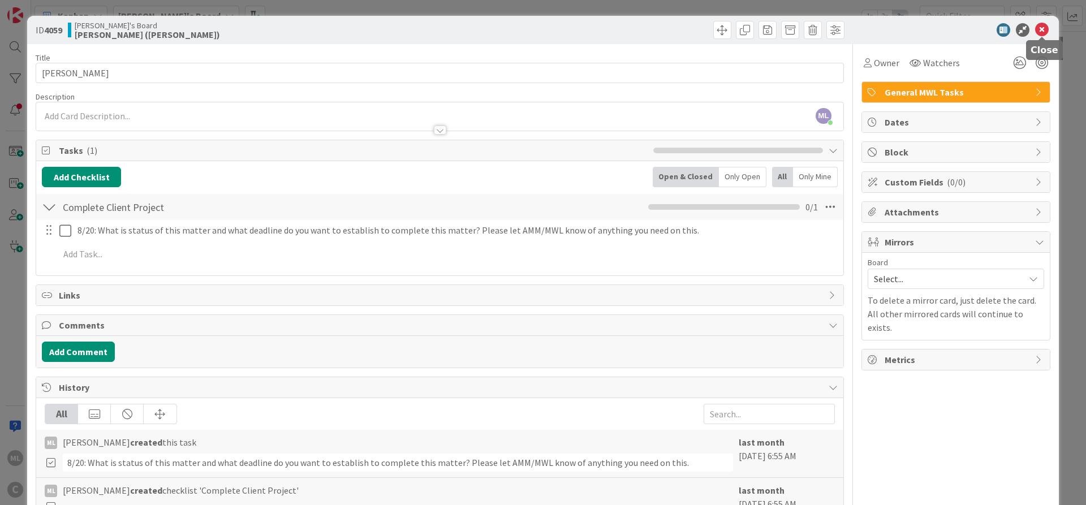
click at [1043, 32] on icon at bounding box center [1042, 30] width 14 height 14
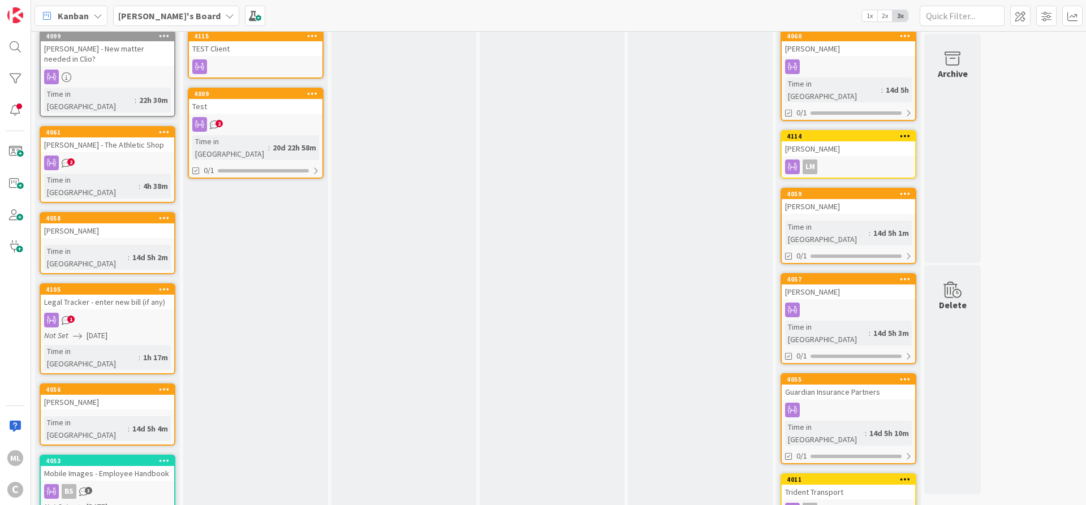
scroll to position [20, 0]
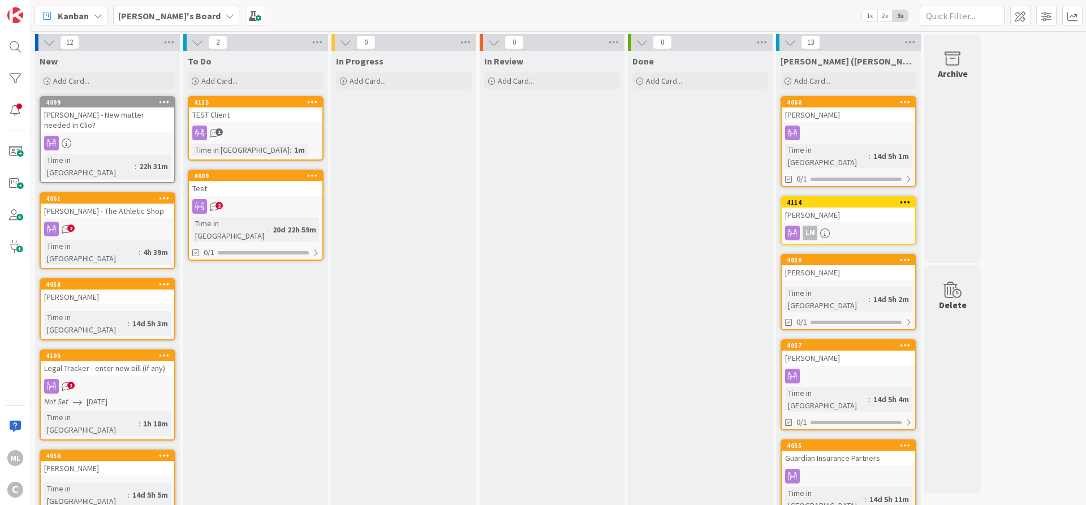
scroll to position [20, 0]
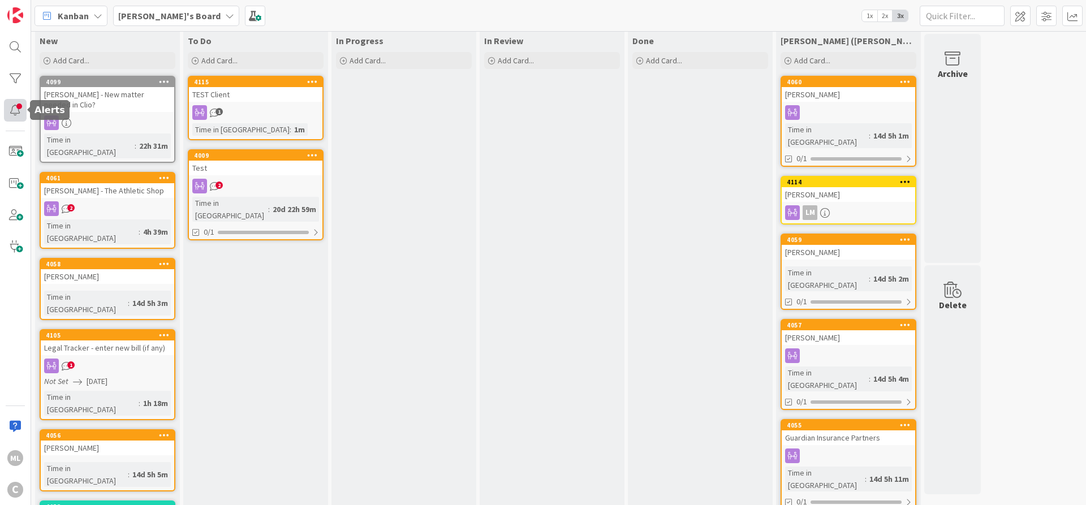
click at [16, 111] on div at bounding box center [15, 110] width 23 height 23
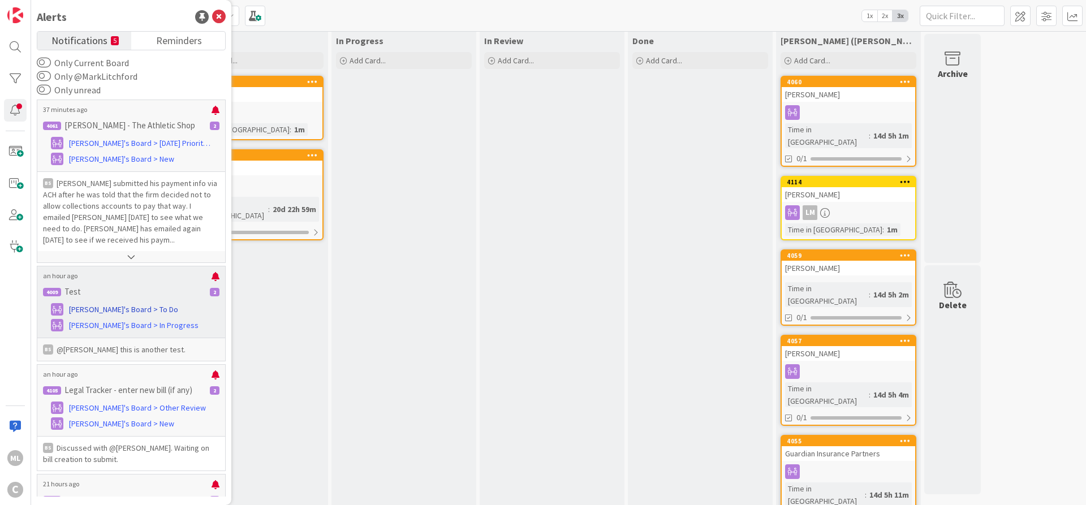
scroll to position [194, 0]
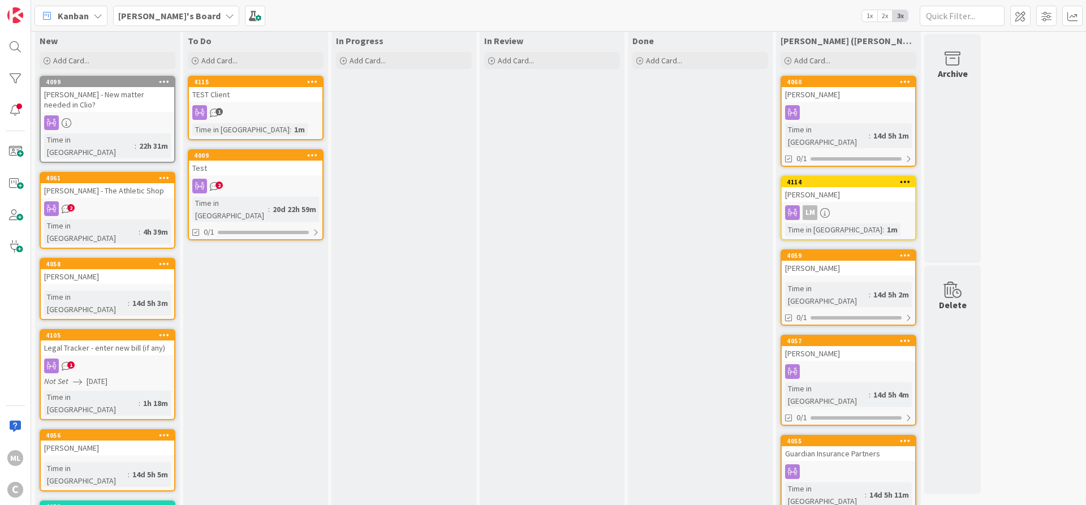
scroll to position [0, 0]
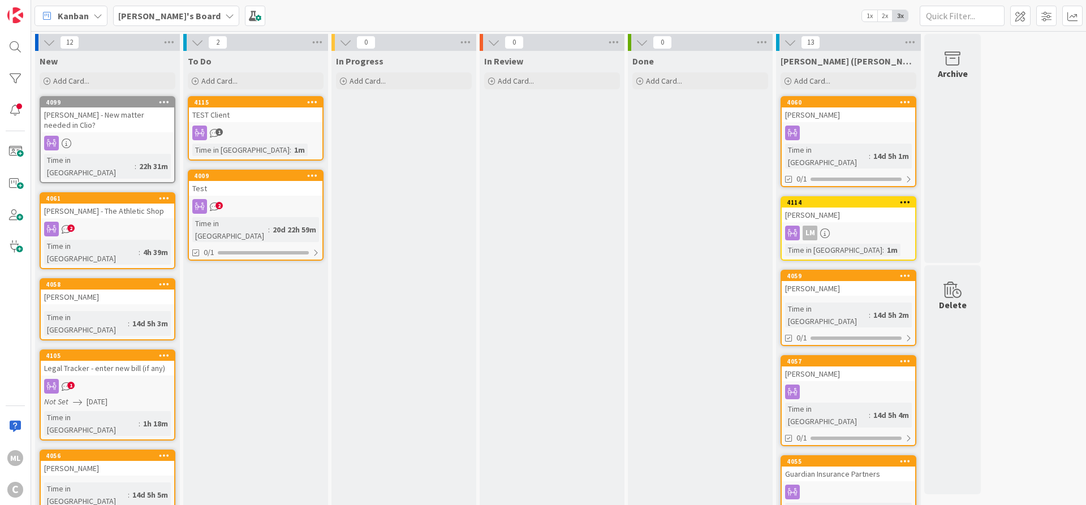
click at [232, 184] on div "Test" at bounding box center [256, 188] width 134 height 15
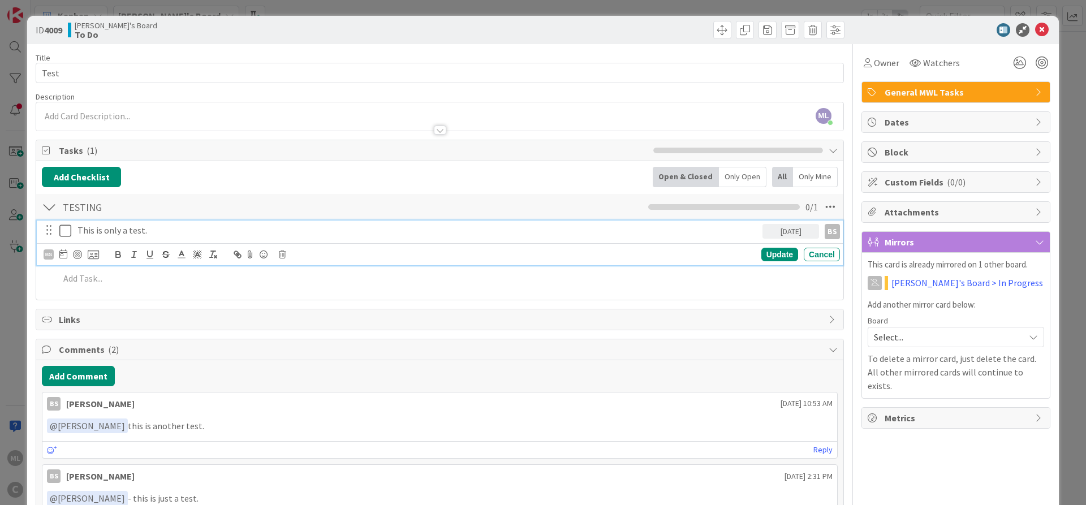
click at [120, 237] on div "This is only a test." at bounding box center [418, 231] width 690 height 20
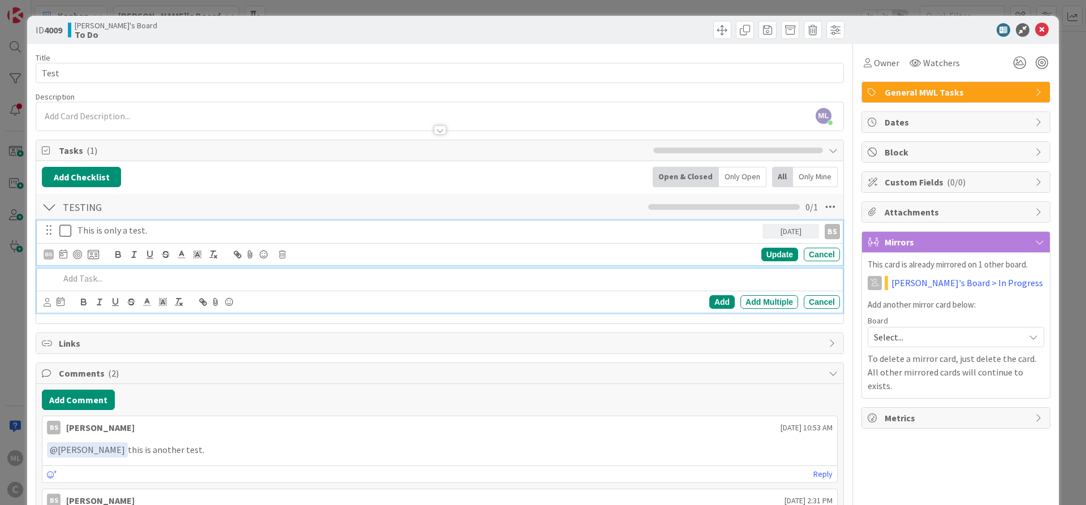
click at [85, 281] on p at bounding box center [447, 278] width 776 height 13
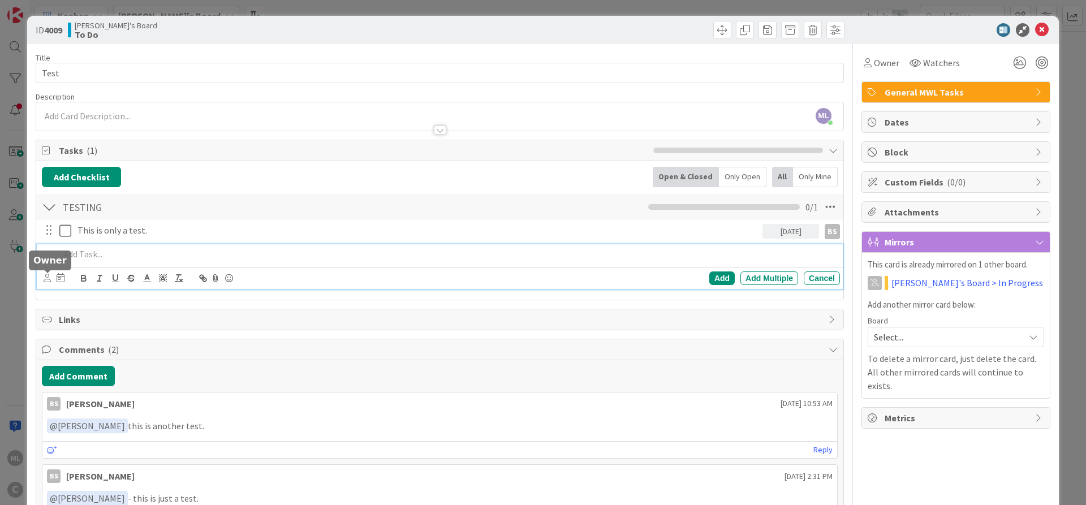
click at [45, 282] on icon at bounding box center [47, 278] width 7 height 8
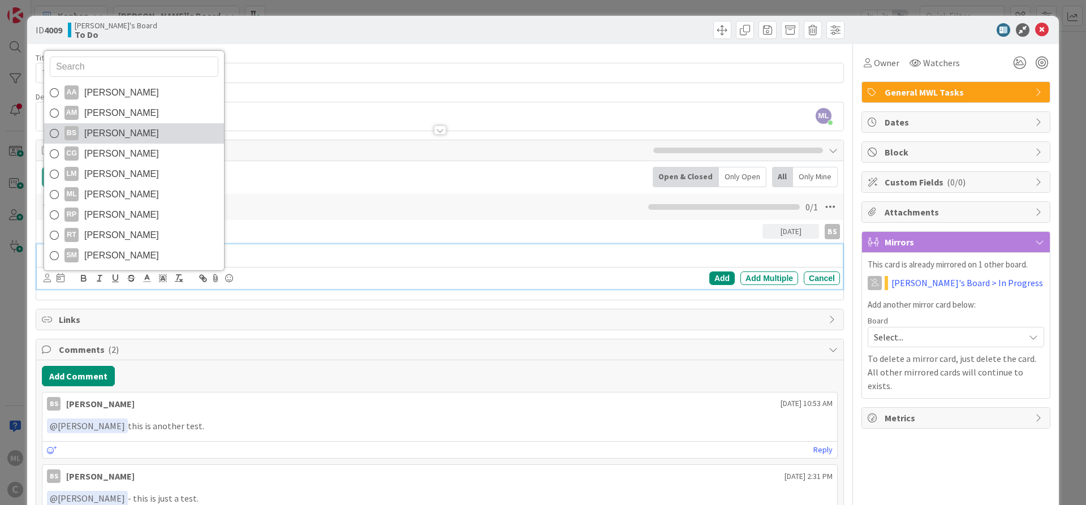
click at [137, 133] on span "[PERSON_NAME]" at bounding box center [121, 133] width 75 height 17
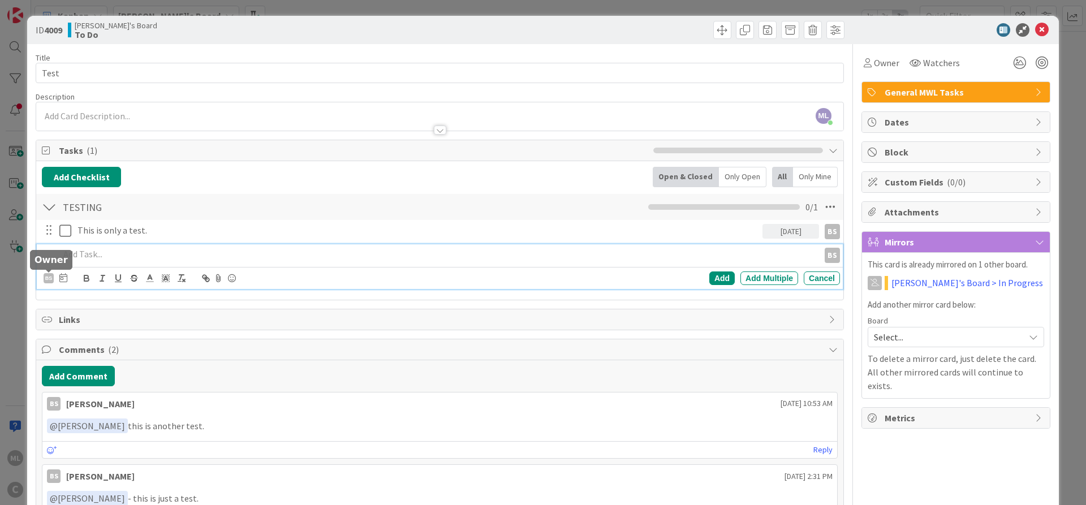
click at [51, 280] on div "BS" at bounding box center [49, 278] width 10 height 10
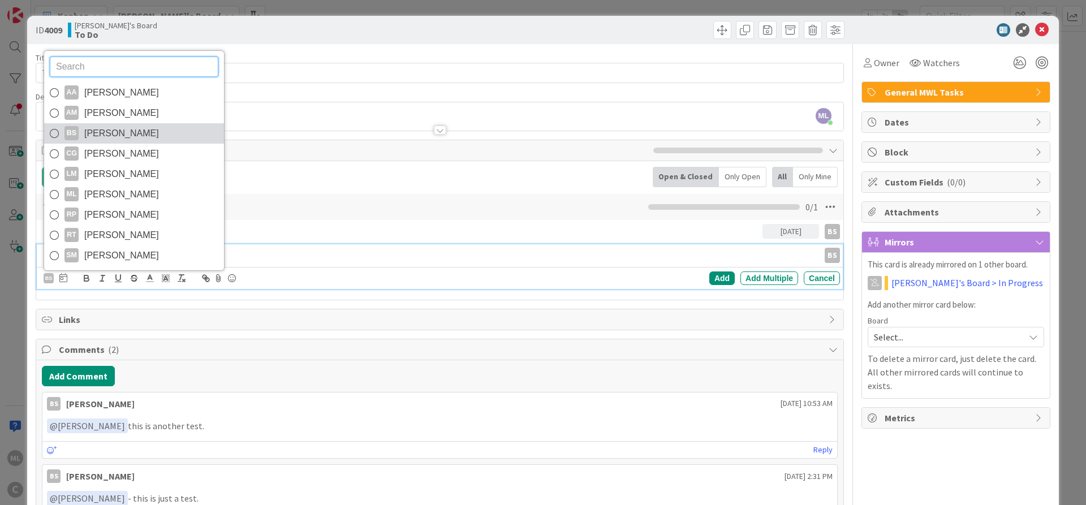
click at [55, 131] on icon at bounding box center [54, 133] width 9 height 17
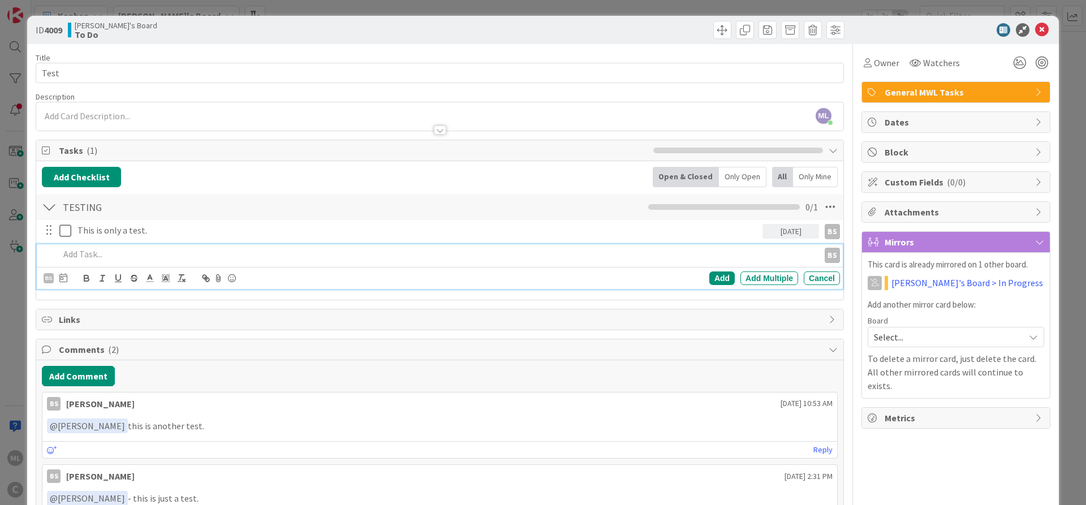
click at [102, 261] on div at bounding box center [437, 254] width 764 height 20
click at [77, 254] on p at bounding box center [436, 254] width 755 height 13
click at [53, 282] on div "BS" at bounding box center [49, 278] width 10 height 10
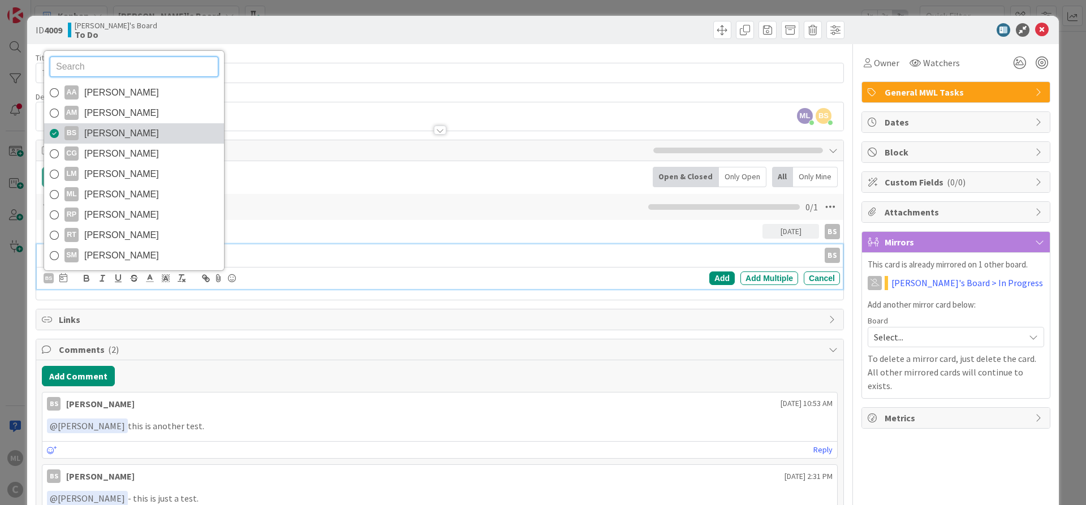
click at [124, 135] on span "[PERSON_NAME]" at bounding box center [121, 133] width 75 height 17
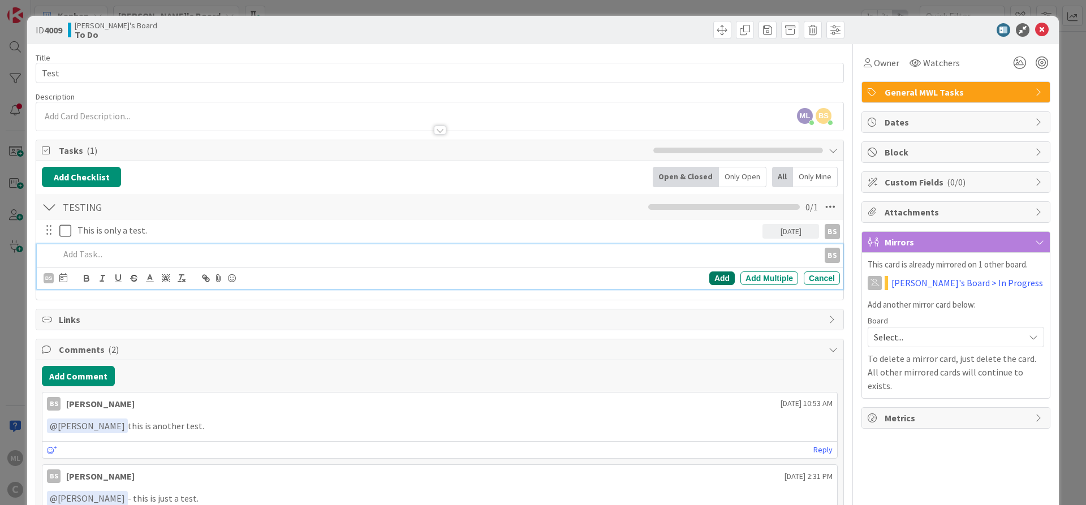
click at [727, 279] on div "Add" at bounding box center [722, 279] width 25 height 14
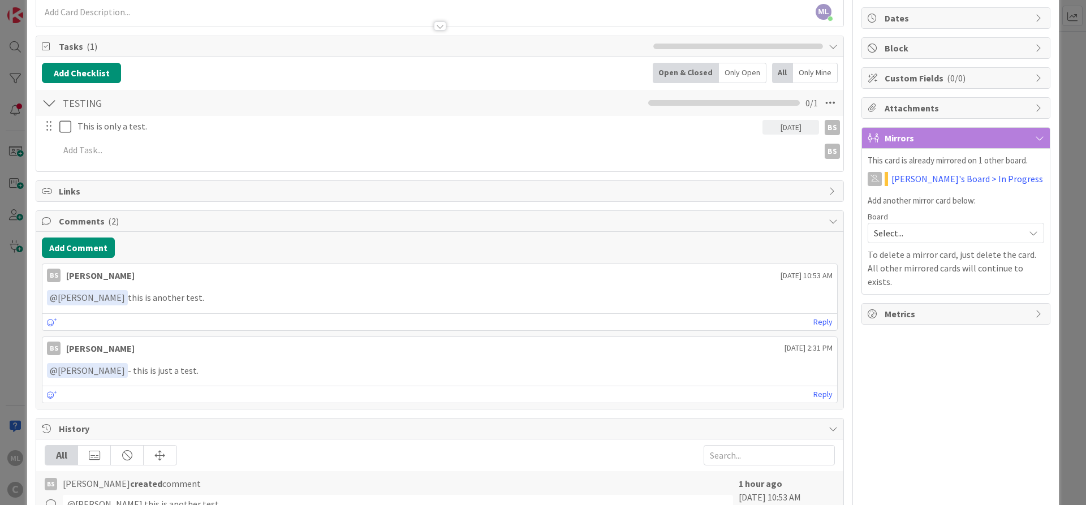
scroll to position [68, 0]
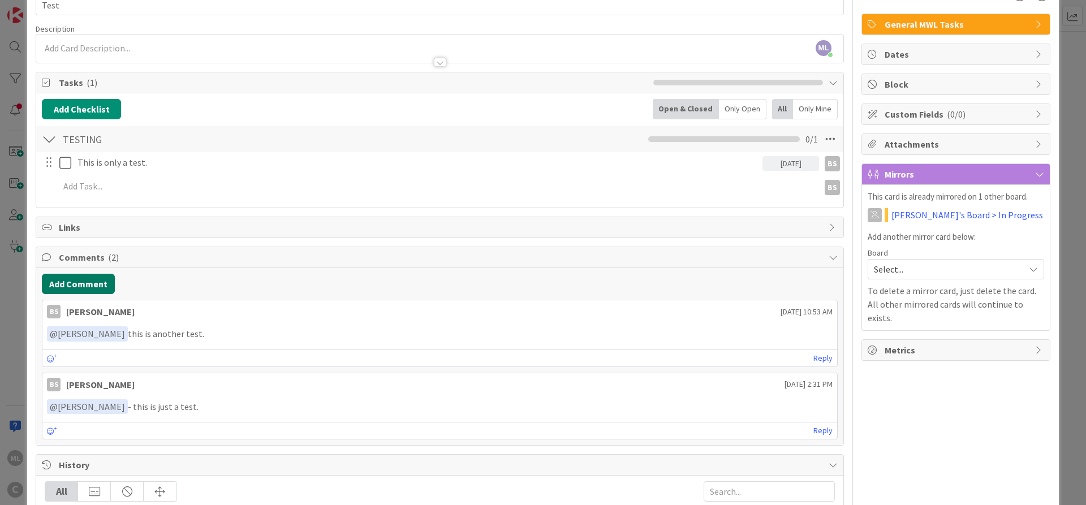
click at [77, 283] on button "Add Comment" at bounding box center [78, 284] width 73 height 20
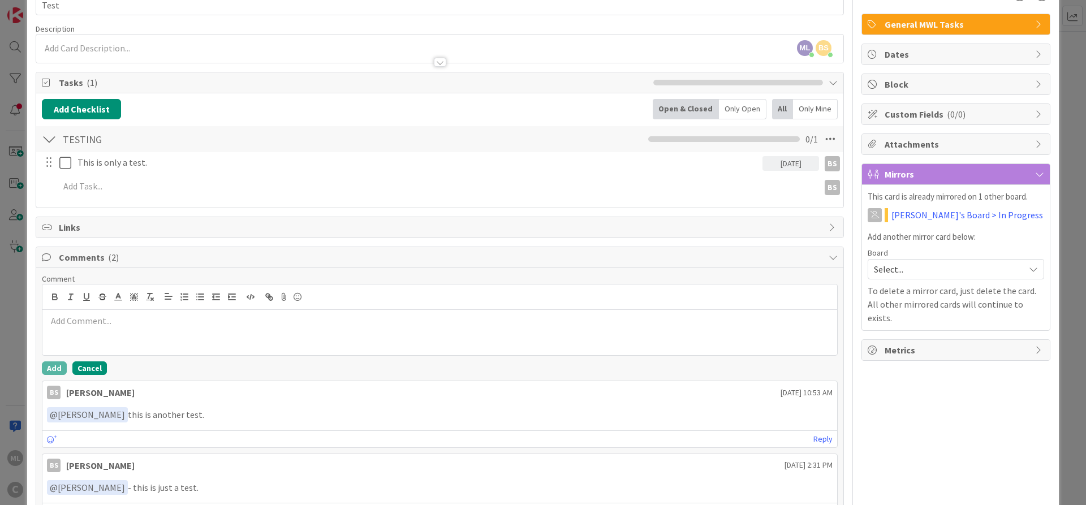
click at [93, 367] on button "Cancel" at bounding box center [89, 369] width 35 height 14
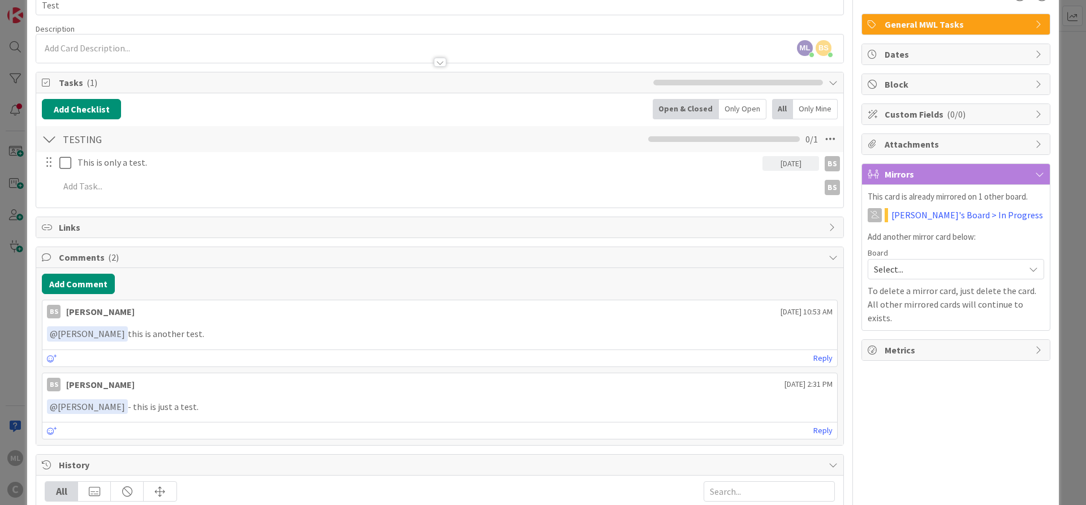
scroll to position [0, 0]
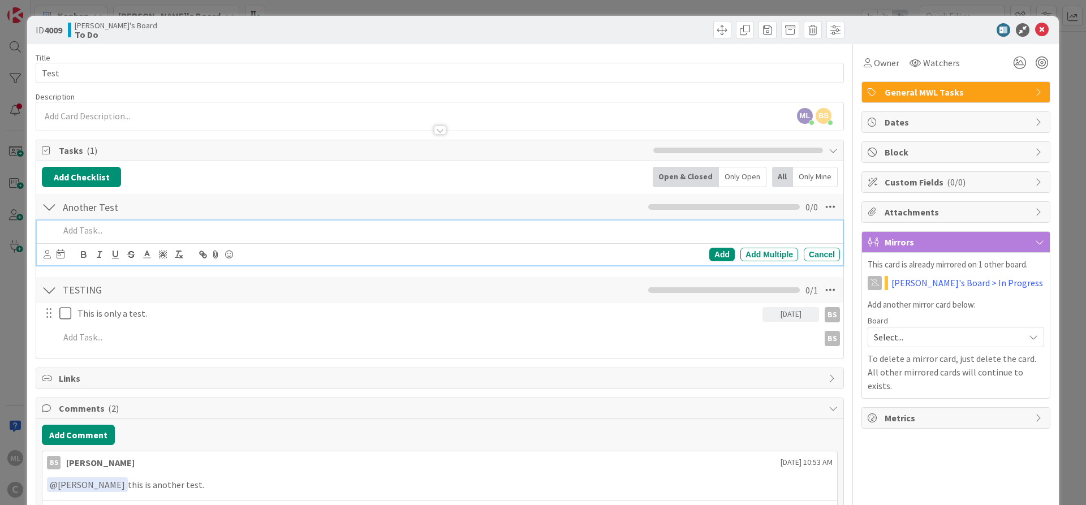
click at [48, 208] on div at bounding box center [49, 207] width 15 height 20
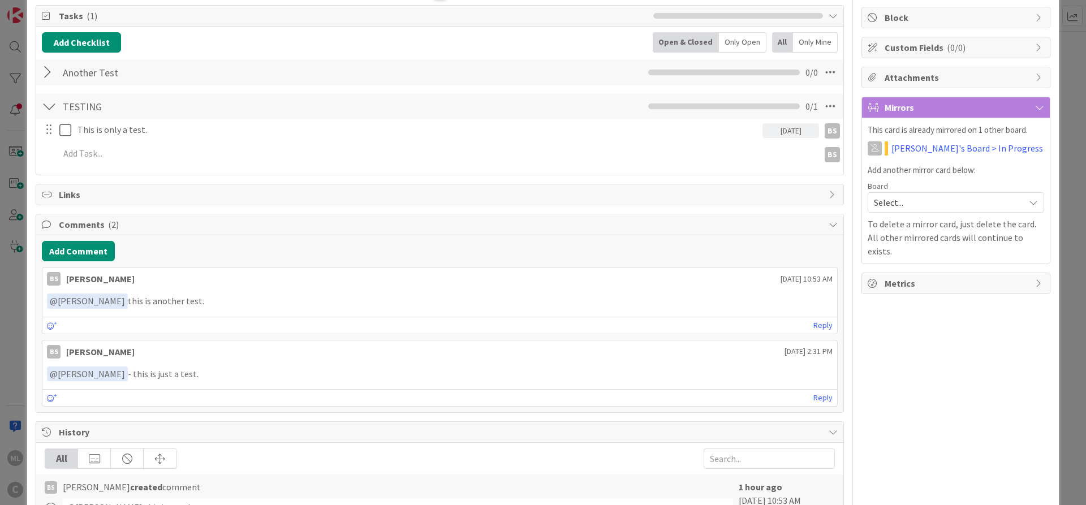
scroll to position [136, 0]
click at [70, 247] on button "Add Comment" at bounding box center [78, 250] width 73 height 20
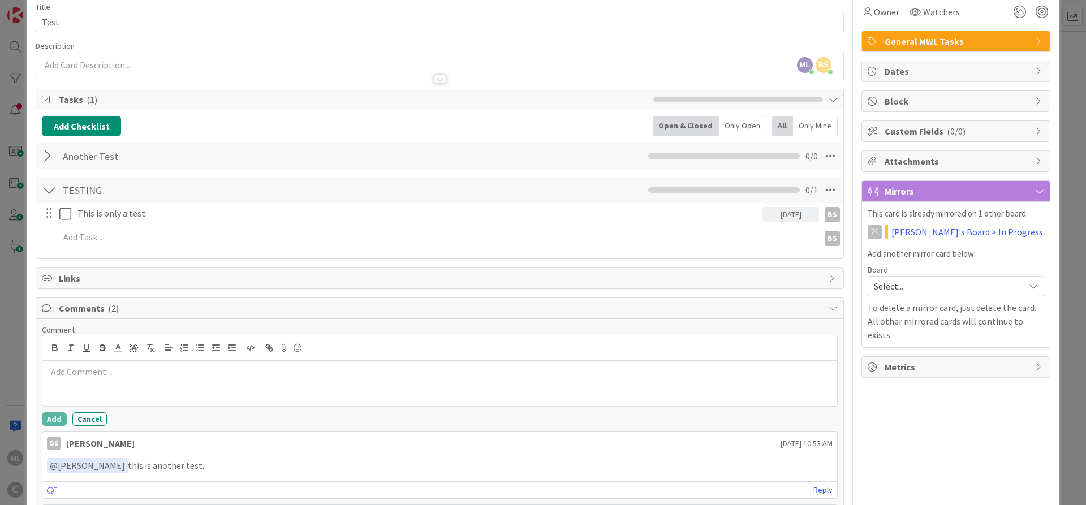
scroll to position [0, 0]
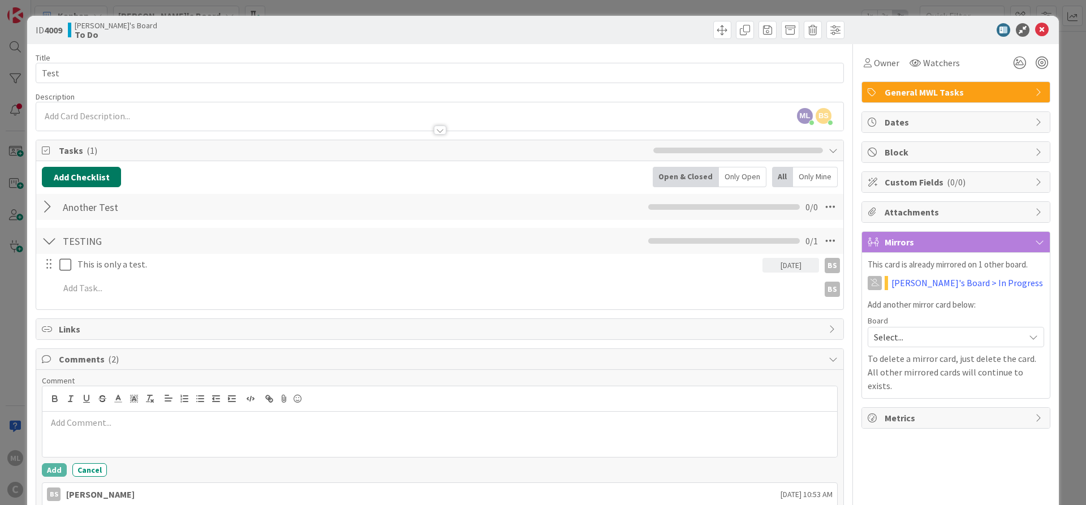
click at [68, 173] on button "Add Checklist" at bounding box center [81, 177] width 79 height 20
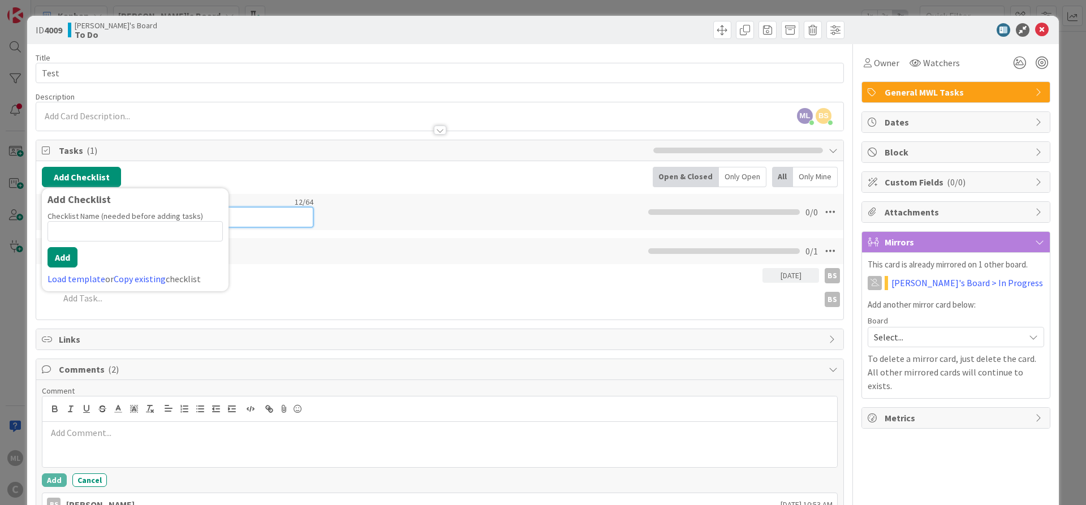
click at [310, 203] on div "Checklist Name 12 / 64 Another Test" at bounding box center [186, 212] width 255 height 31
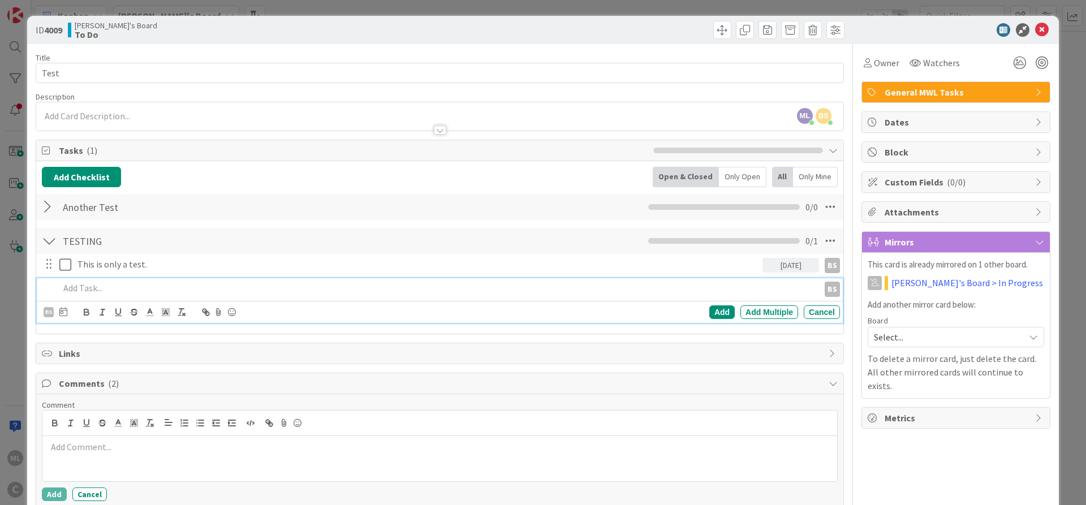
click at [81, 292] on p at bounding box center [436, 288] width 755 height 13
click at [46, 208] on div at bounding box center [49, 207] width 15 height 20
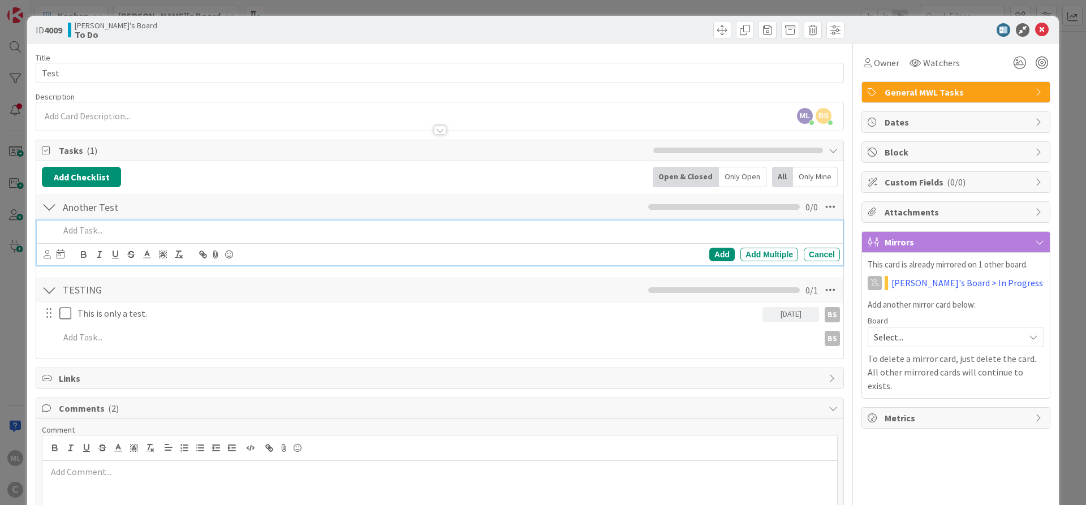
click at [89, 233] on p at bounding box center [447, 230] width 776 height 13
click at [50, 257] on icon at bounding box center [47, 254] width 7 height 8
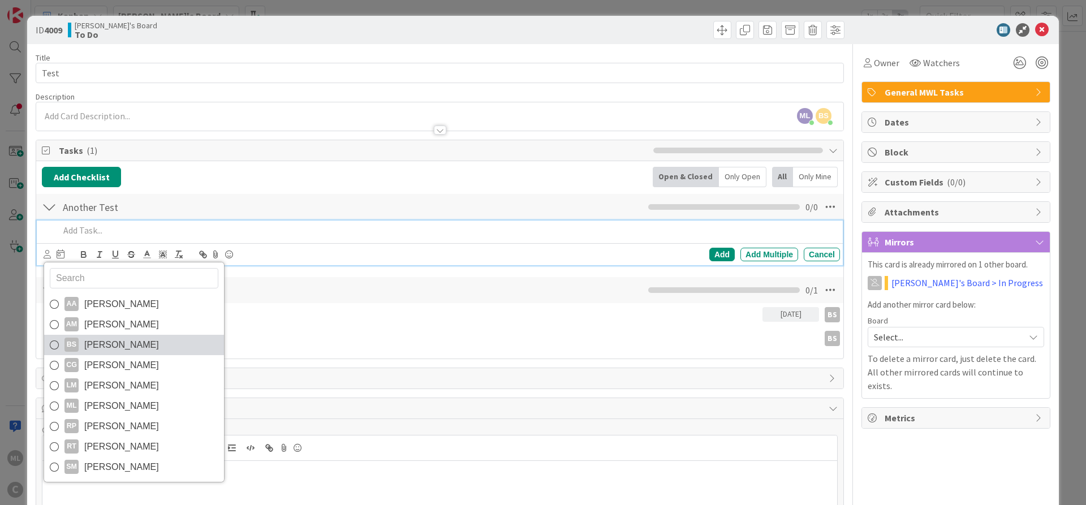
click at [56, 346] on icon at bounding box center [54, 345] width 9 height 17
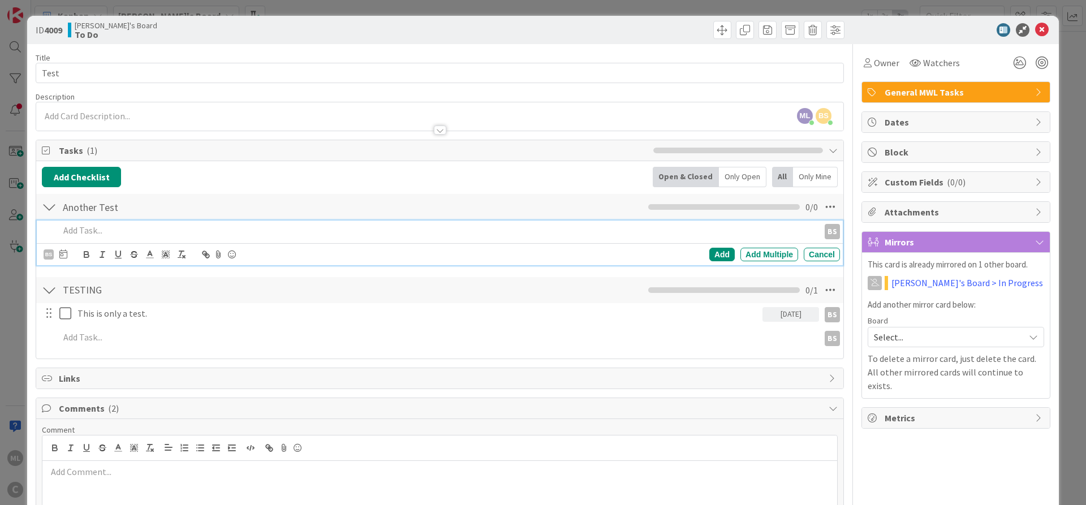
click at [167, 222] on div at bounding box center [437, 231] width 764 height 20
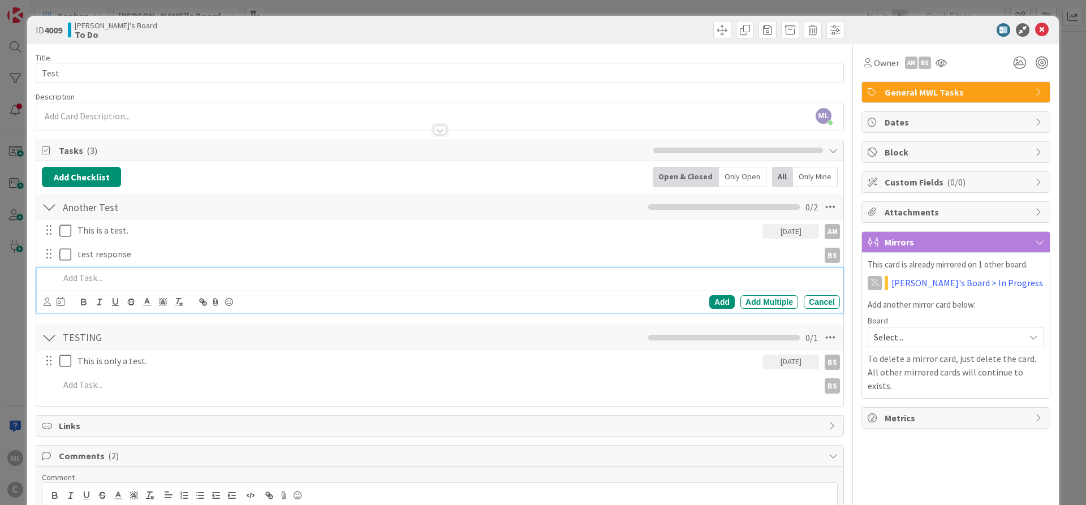
click at [93, 279] on p at bounding box center [447, 278] width 776 height 13
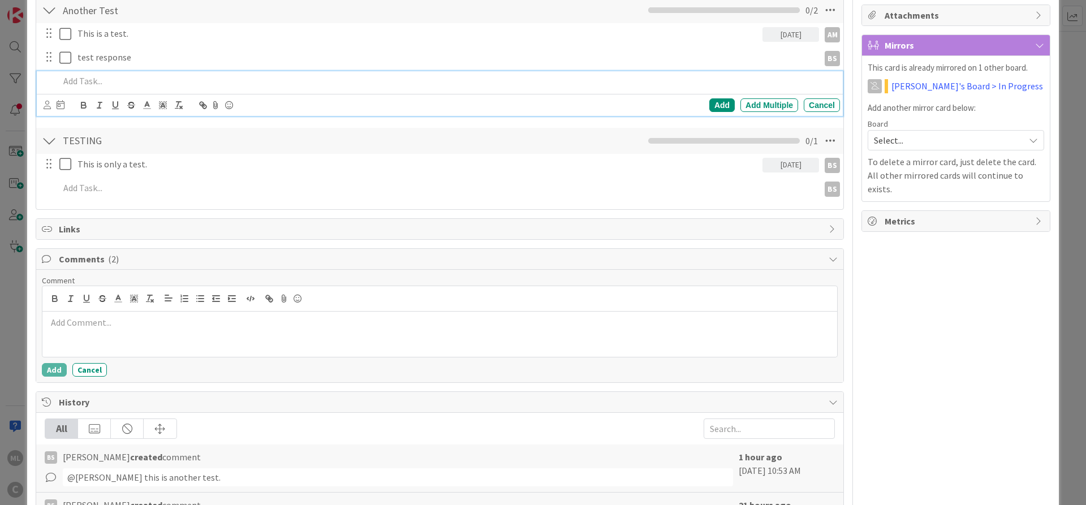
scroll to position [204, 0]
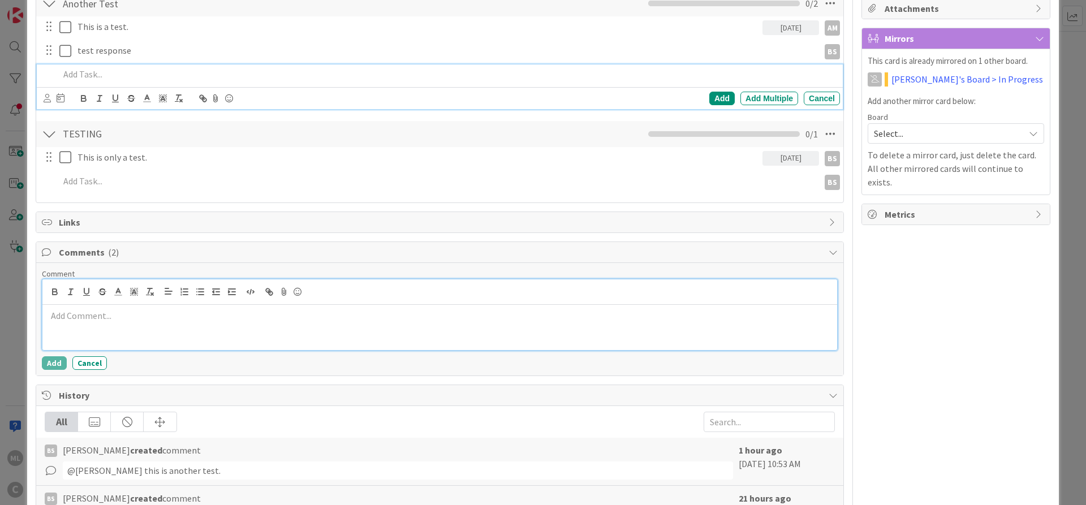
click at [92, 321] on p at bounding box center [440, 316] width 786 height 13
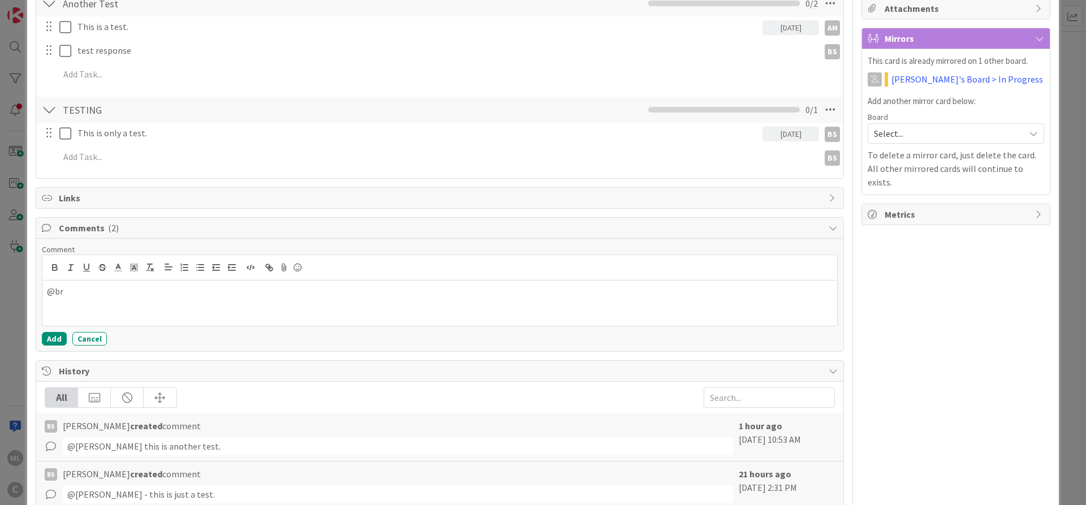
click at [126, 317] on div "@br BS [PERSON_NAME]" at bounding box center [439, 303] width 795 height 45
click at [97, 315] on div "@br BS [PERSON_NAME]" at bounding box center [439, 303] width 795 height 45
click at [75, 314] on div "@br BS [PERSON_NAME]" at bounding box center [439, 303] width 795 height 45
click at [62, 311] on div "@br BS [PERSON_NAME]" at bounding box center [439, 303] width 795 height 45
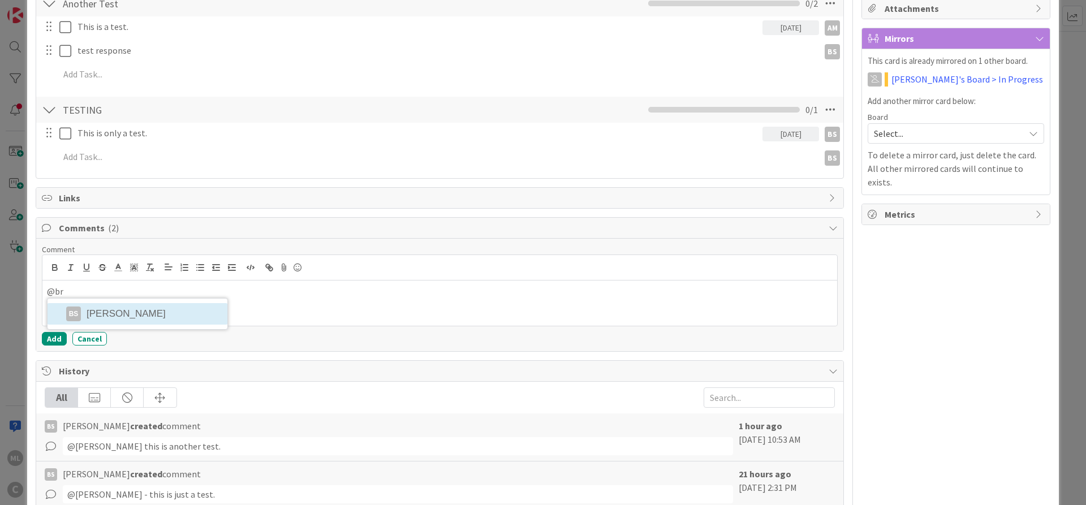
click at [180, 306] on div "@br BS [PERSON_NAME]" at bounding box center [439, 303] width 795 height 45
click at [180, 307] on div "@br BS [PERSON_NAME]" at bounding box center [439, 303] width 795 height 45
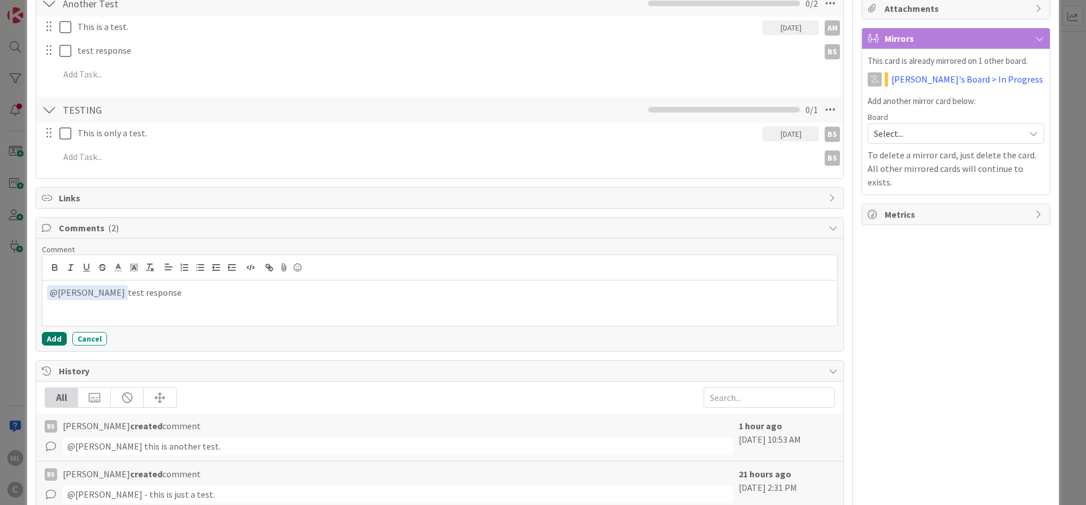
drag, startPoint x: 52, startPoint y: 341, endPoint x: 171, endPoint y: 300, distance: 126.2
click at [51, 341] on button "Add" at bounding box center [54, 339] width 25 height 14
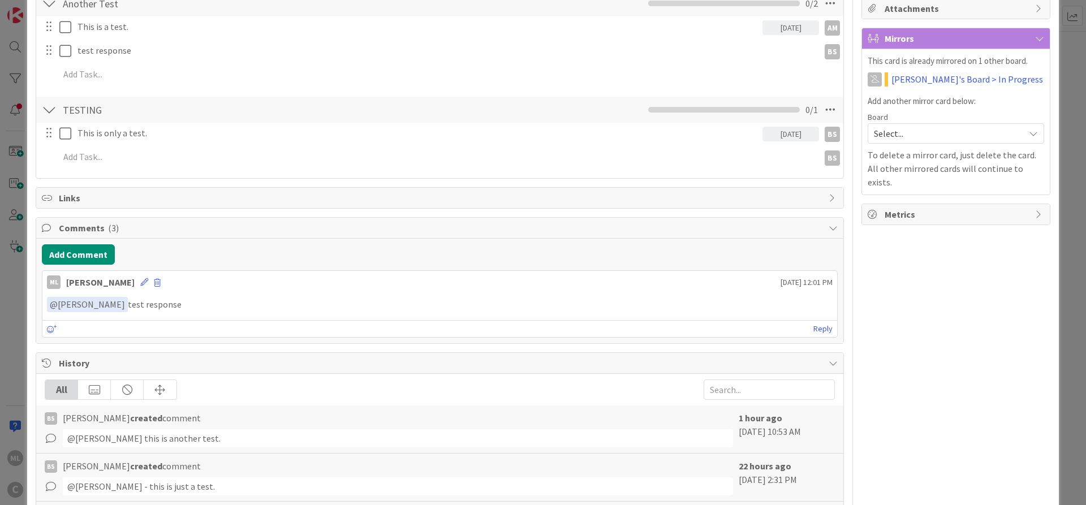
scroll to position [0, 0]
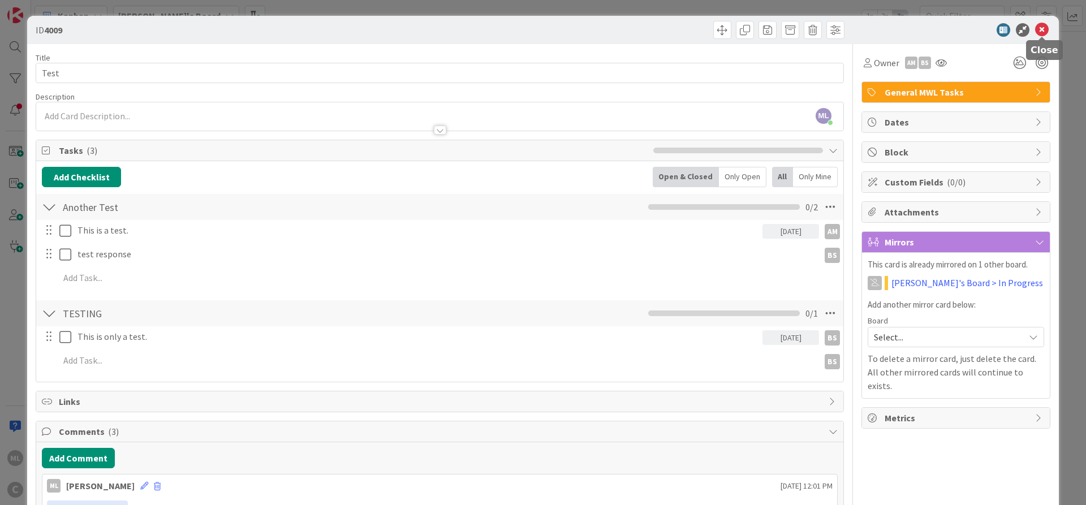
click at [1041, 28] on icon at bounding box center [1042, 30] width 14 height 14
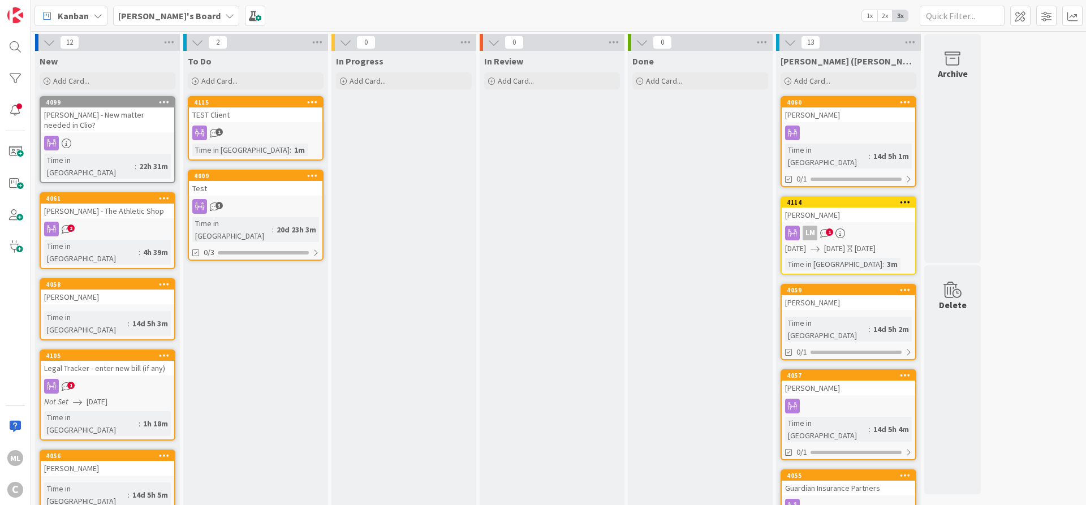
click at [216, 209] on icon "3" at bounding box center [215, 207] width 10 height 10
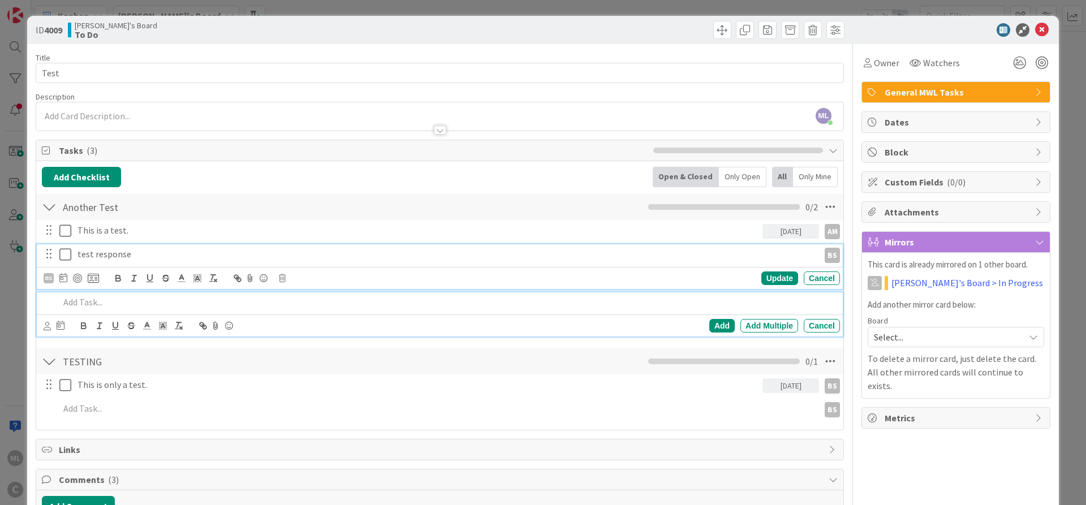
click at [61, 255] on icon at bounding box center [65, 255] width 12 height 14
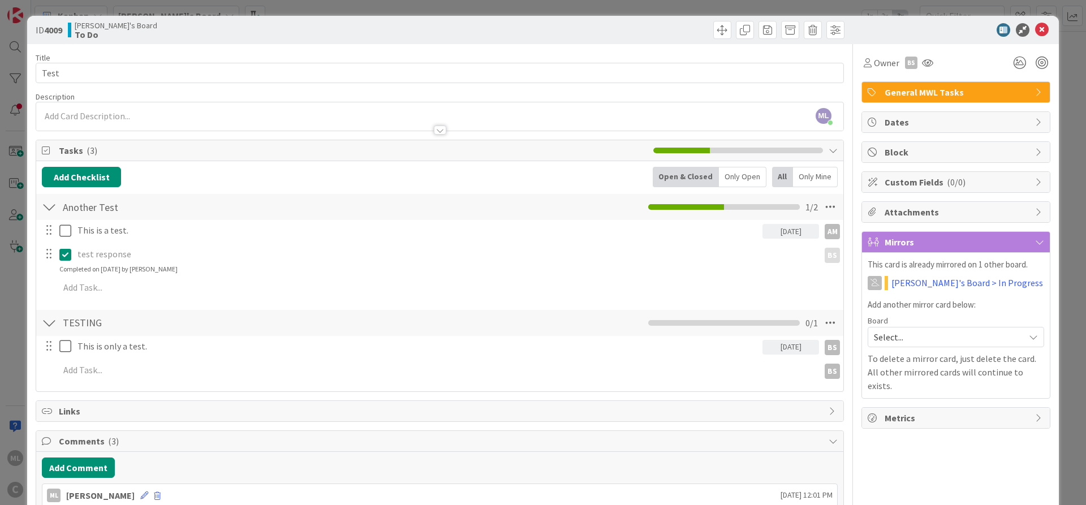
click at [50, 255] on div at bounding box center [48, 254] width 15 height 17
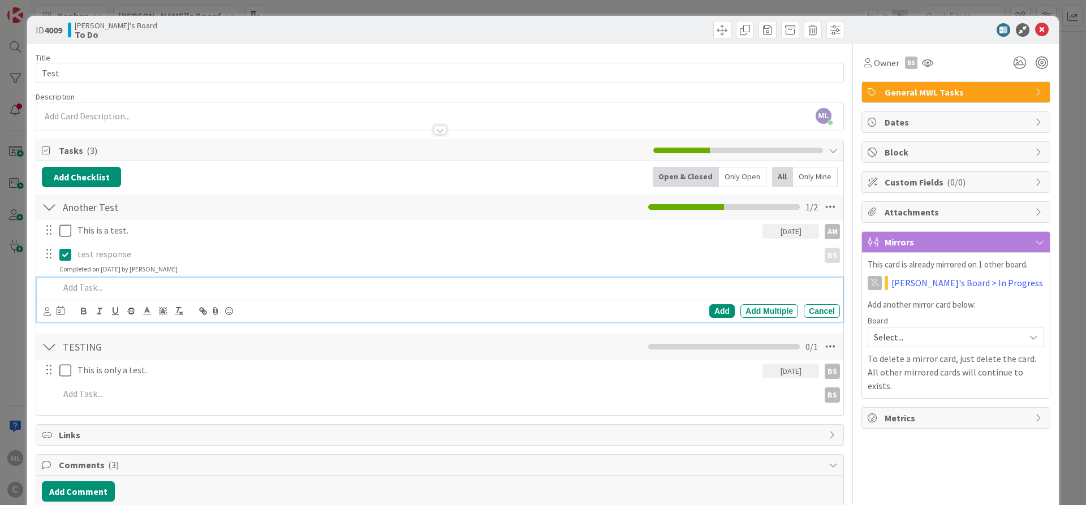
click at [81, 289] on p at bounding box center [447, 287] width 776 height 13
click at [1045, 31] on icon at bounding box center [1042, 30] width 14 height 14
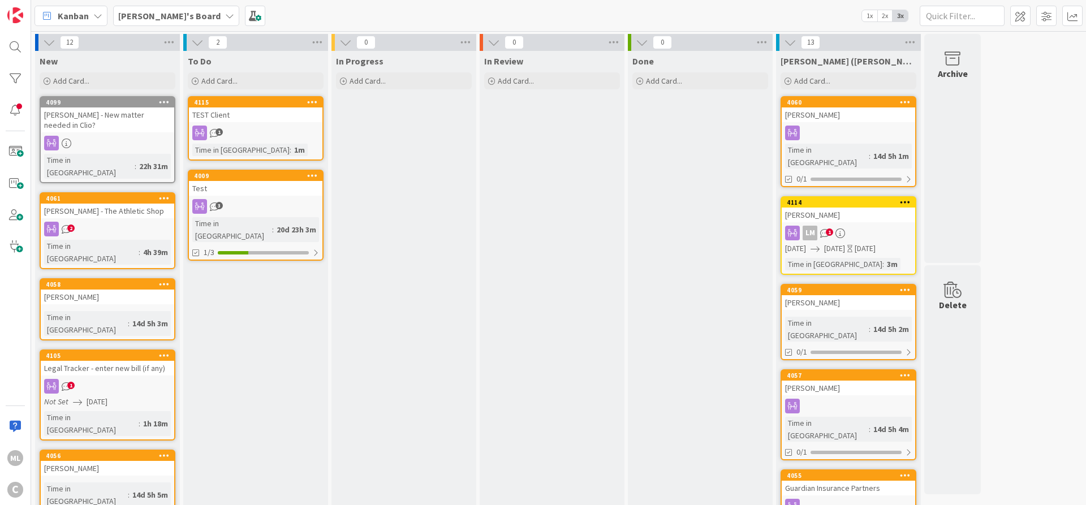
click at [225, 14] on icon at bounding box center [229, 15] width 9 height 9
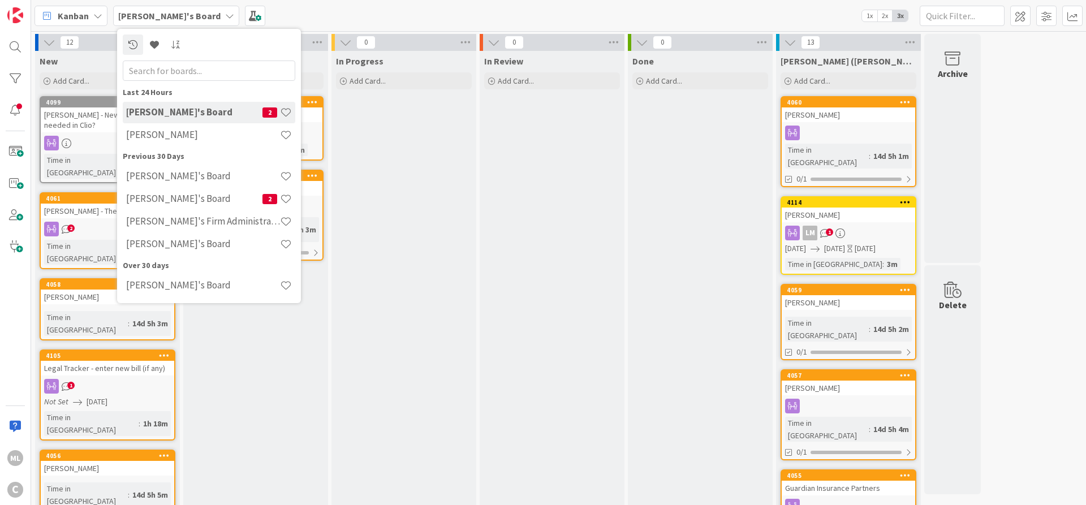
click at [225, 14] on icon at bounding box center [229, 15] width 9 height 9
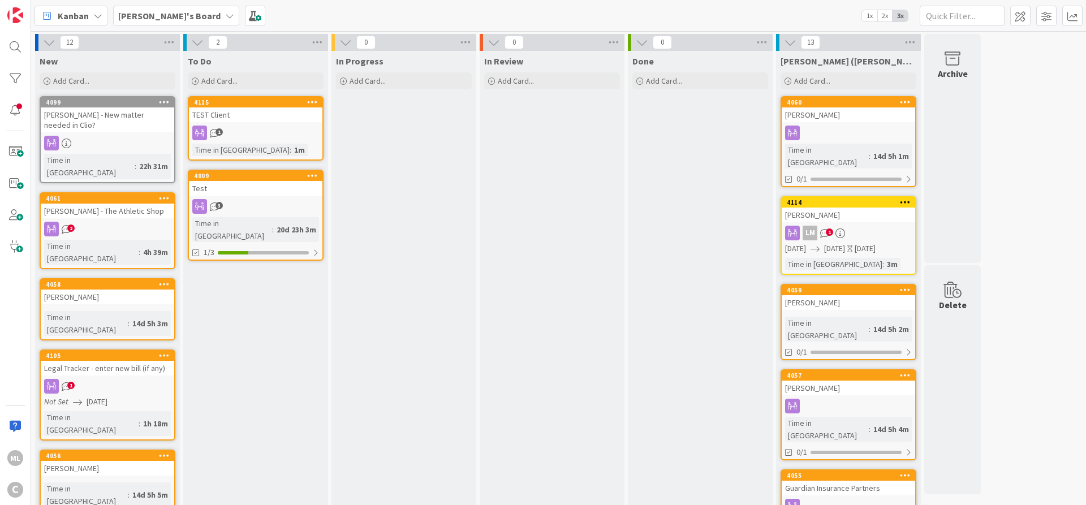
click at [97, 17] on icon at bounding box center [97, 15] width 9 height 9
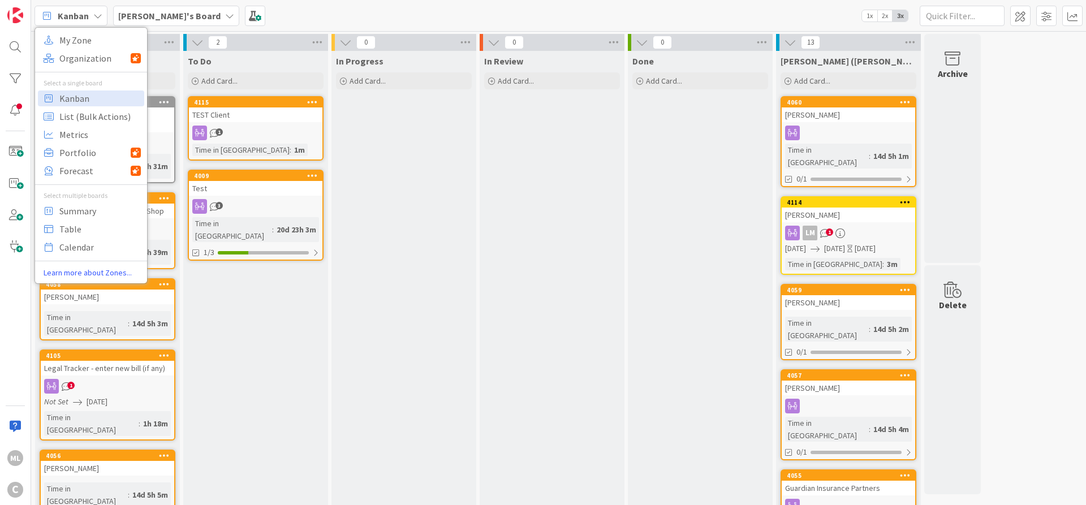
click at [402, 13] on div "Kanban My Zone Organization Select a single board Kanban List (Bulk Actions) Me…" at bounding box center [558, 15] width 1055 height 31
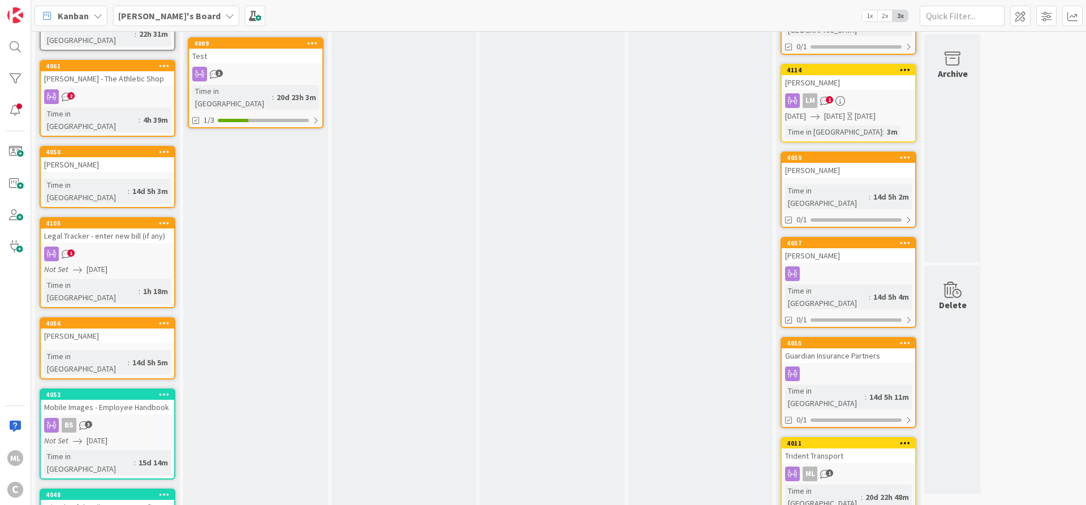
scroll to position [136, 0]
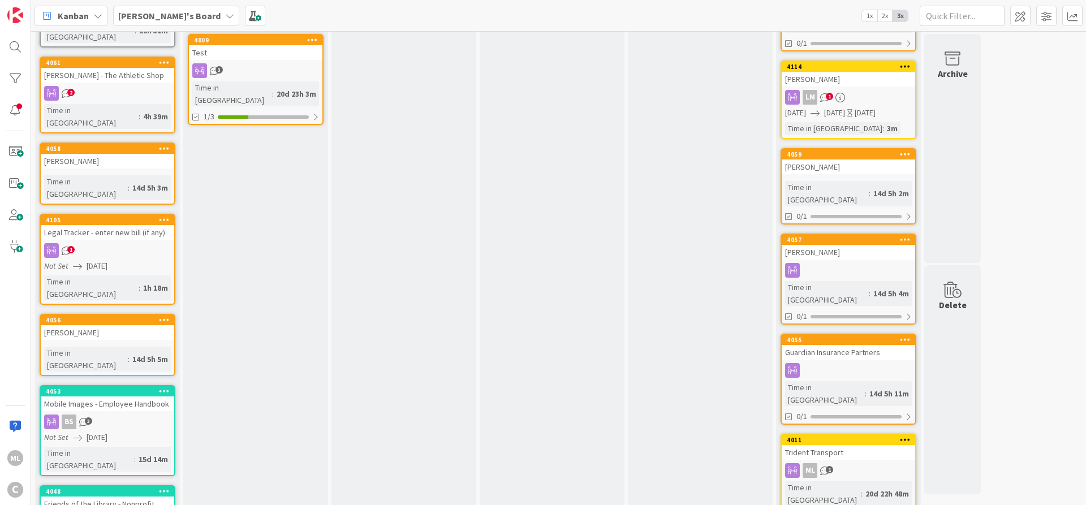
click at [132, 243] on div "1" at bounding box center [108, 250] width 134 height 15
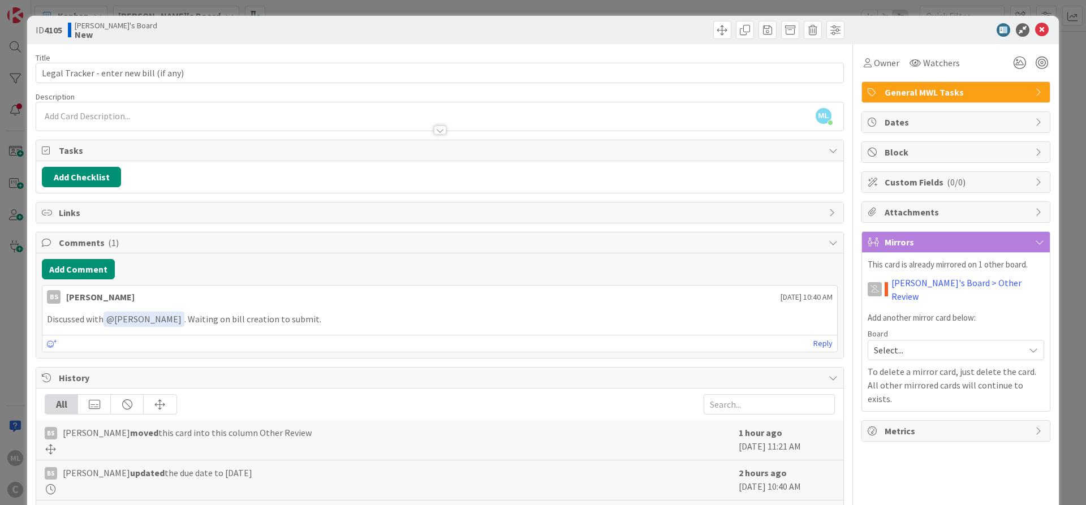
click at [440, 130] on div at bounding box center [440, 130] width 12 height 9
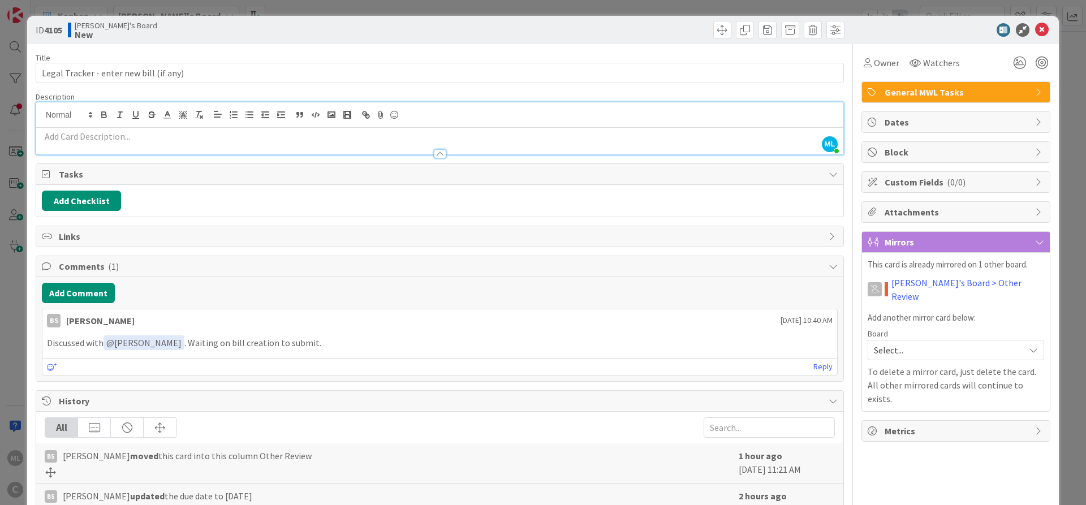
click at [440, 153] on div at bounding box center [440, 153] width 12 height 9
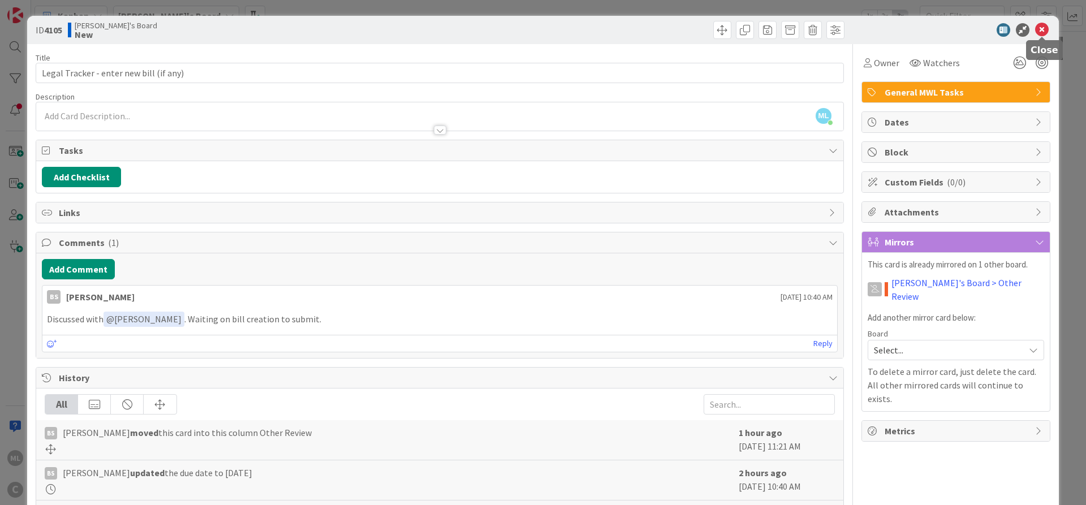
click at [1043, 29] on icon at bounding box center [1042, 30] width 14 height 14
